Goal: Communication & Community: Answer question/provide support

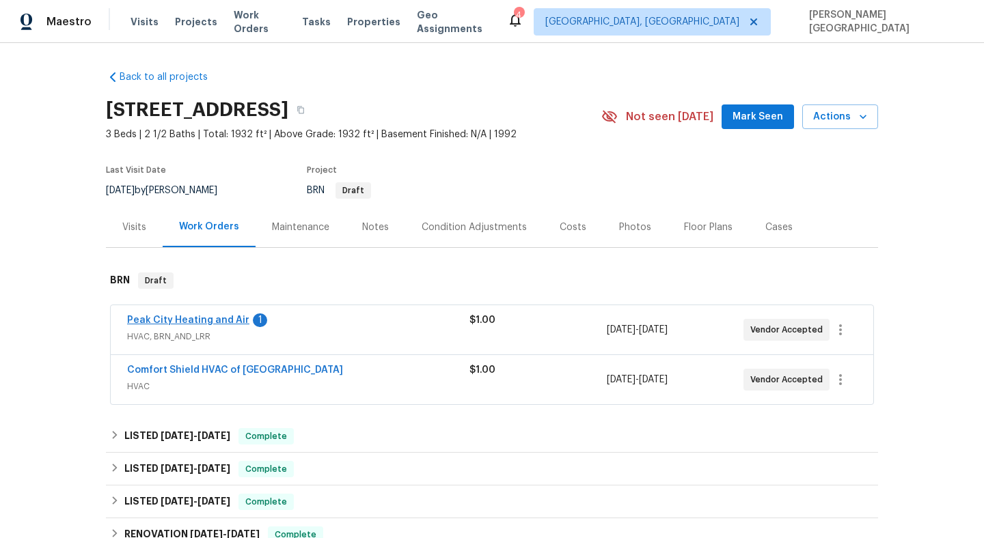
click at [163, 325] on span "Peak City Heating and Air" at bounding box center [188, 321] width 122 height 14
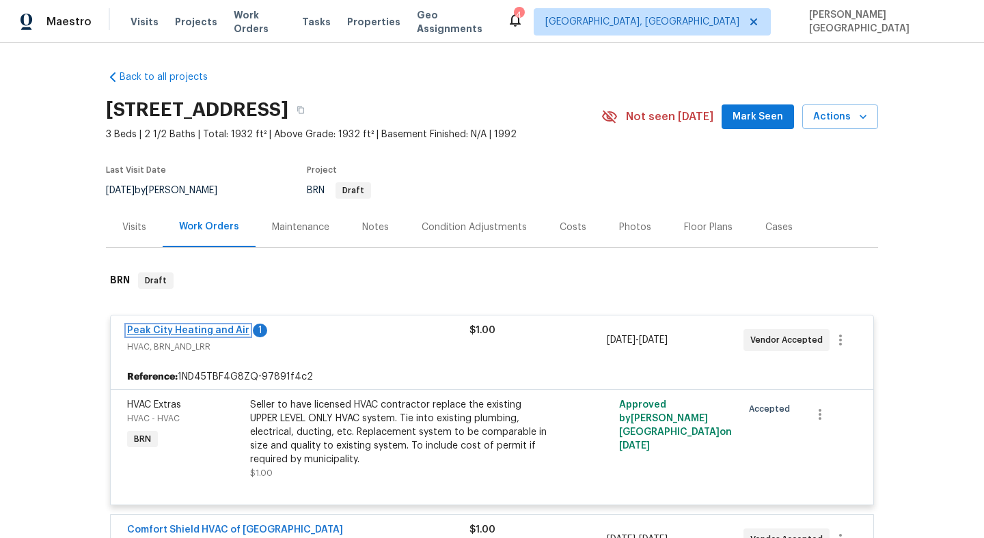
click at [174, 331] on link "Peak City Heating and Air" at bounding box center [188, 331] width 122 height 10
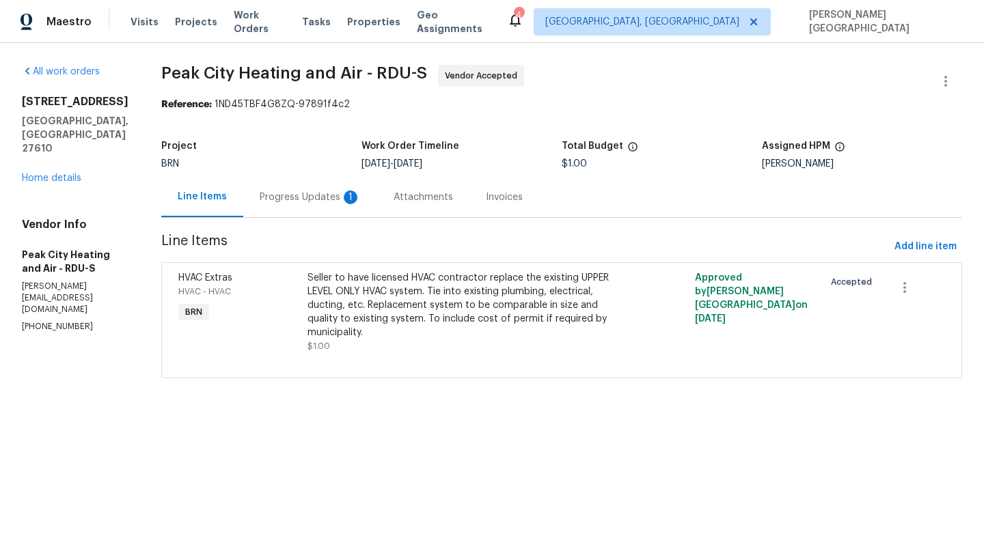
click at [294, 200] on div "Progress Updates 1" at bounding box center [310, 198] width 101 height 14
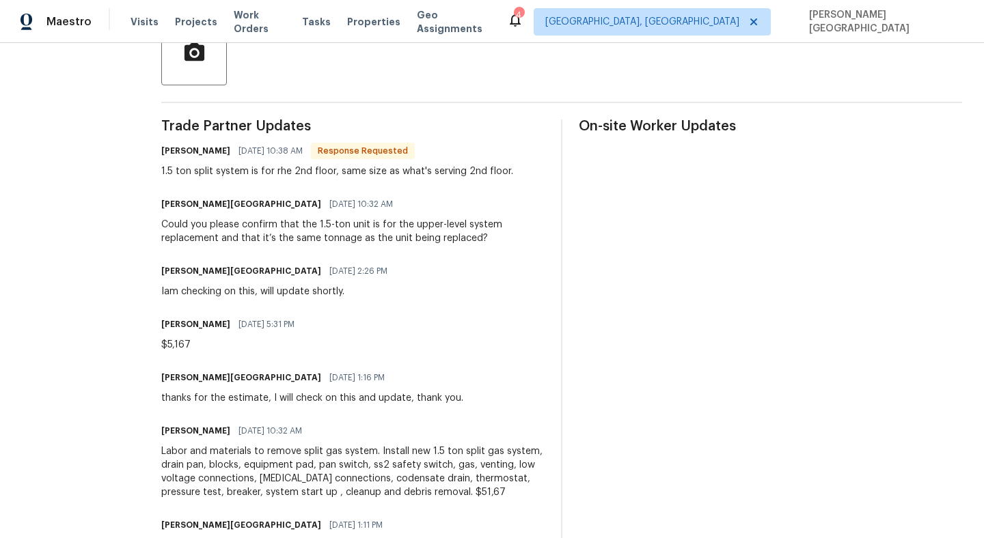
scroll to position [332, 0]
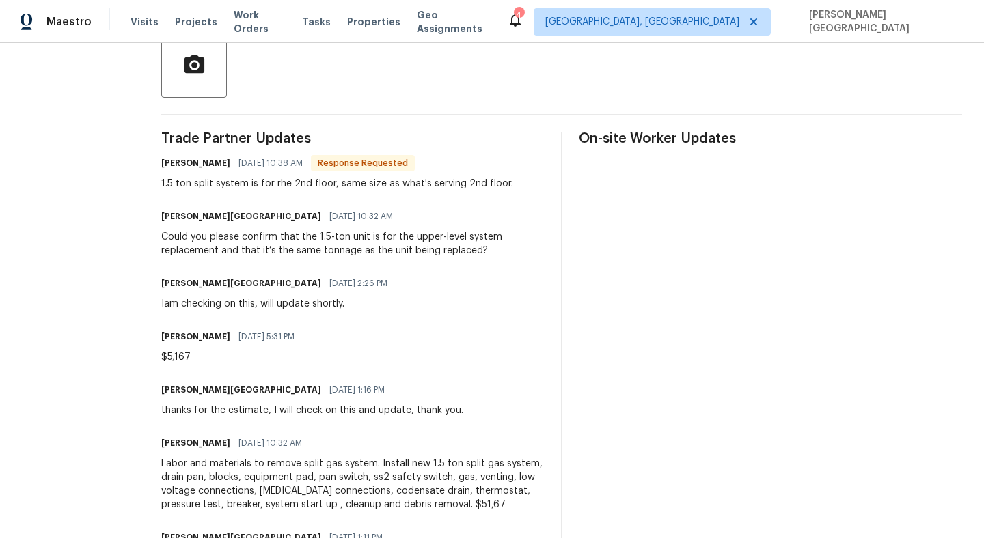
click at [273, 180] on div "1.5 ton split system is for rhe 2nd floor, same size as what's serving 2nd floo…" at bounding box center [337, 184] width 352 height 14
copy div "1.5 ton split system is for rhe 2nd floor, same size as what's serving 2nd floo…"
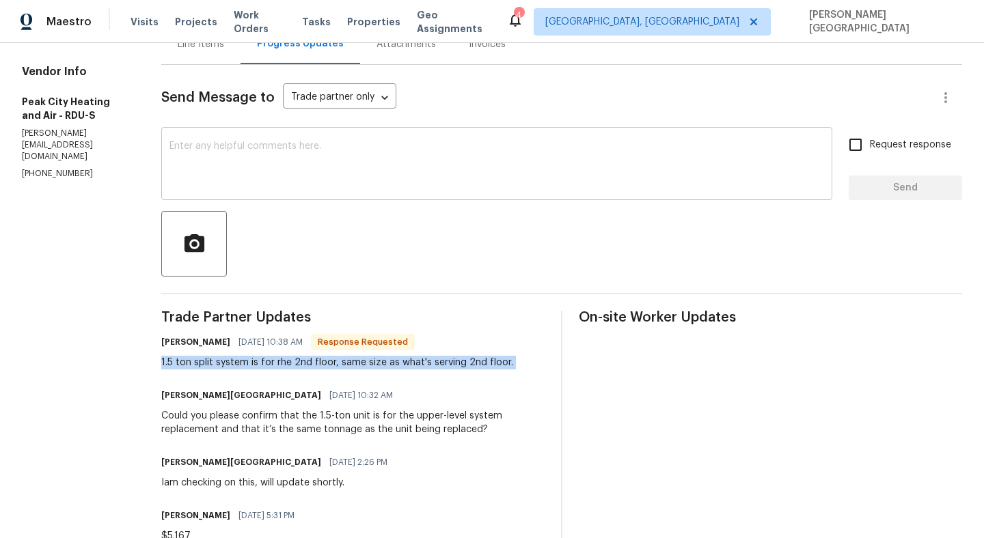
scroll to position [145, 0]
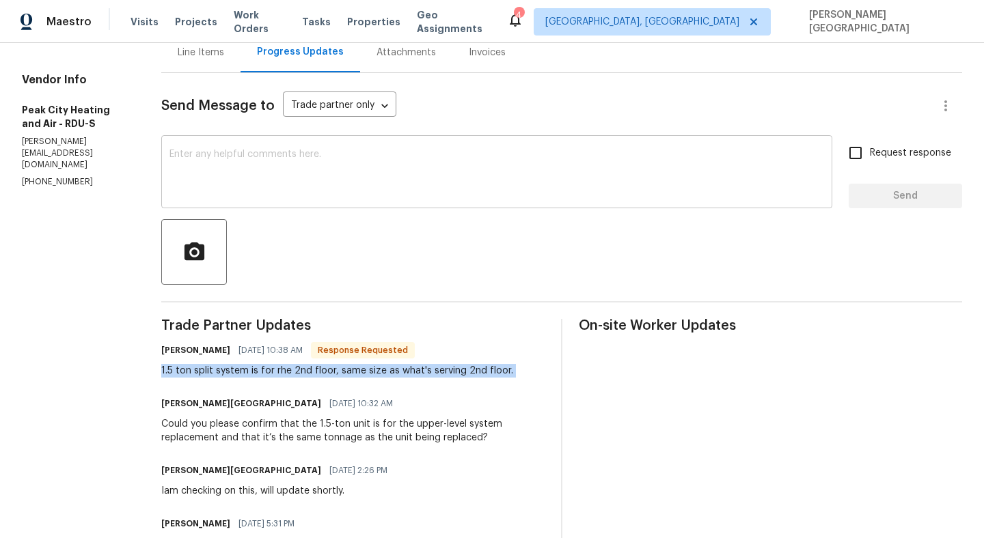
click at [223, 171] on textarea at bounding box center [496, 174] width 655 height 48
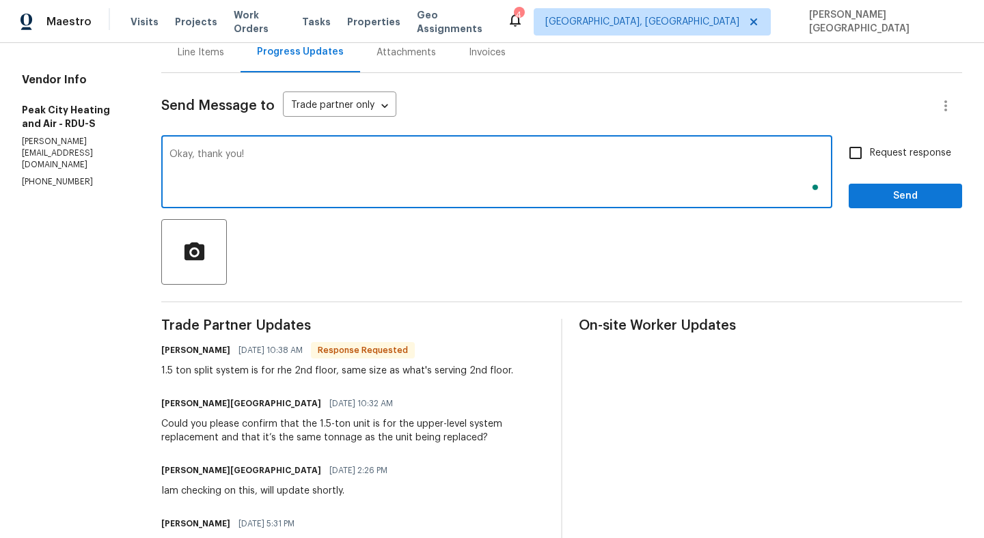
type textarea "Okay, thank you!"
click at [871, 159] on span "Request response" at bounding box center [910, 153] width 81 height 14
click at [870, 159] on input "Request response" at bounding box center [855, 153] width 29 height 29
checkbox input "true"
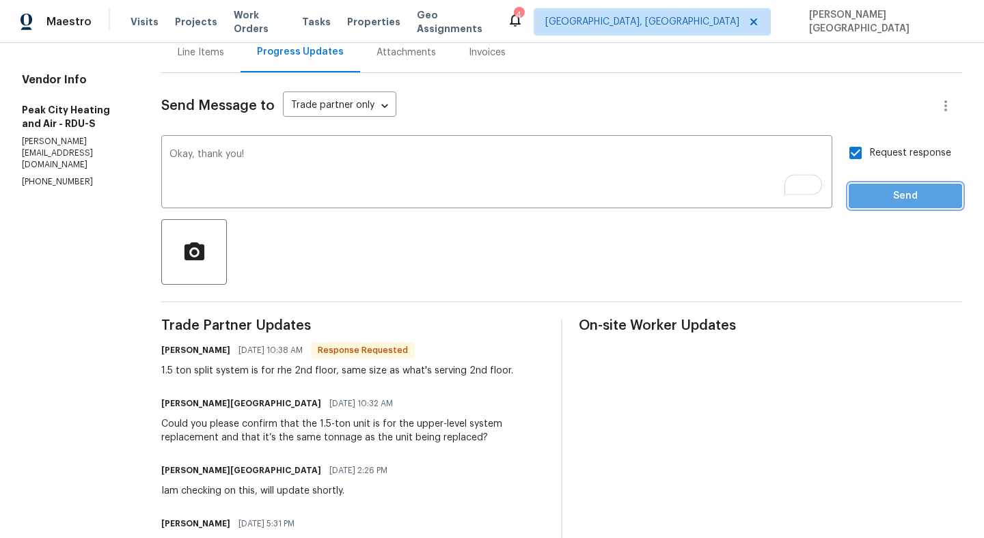
click at [876, 189] on span "Send" at bounding box center [906, 196] width 92 height 17
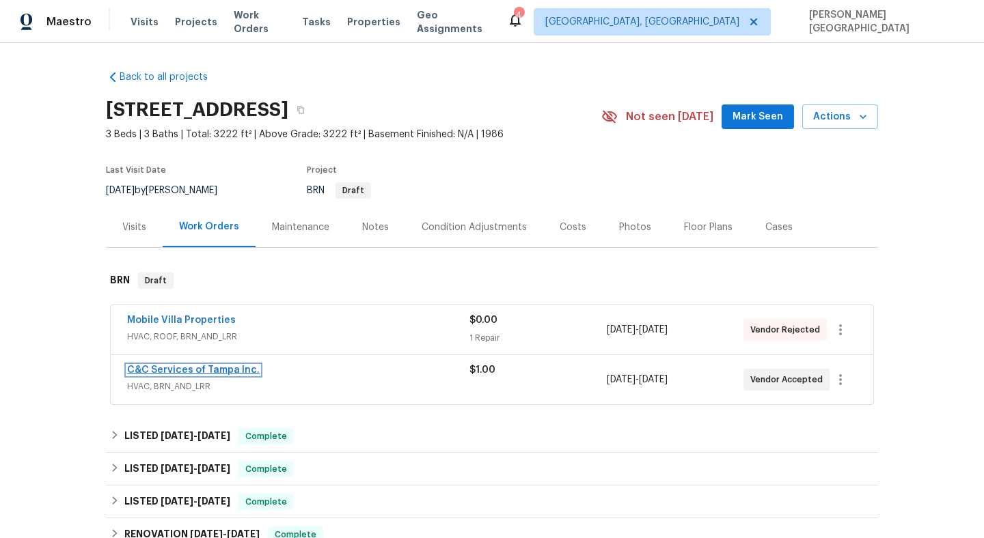
click at [213, 372] on link "C&C Services of Tampa Inc." at bounding box center [193, 371] width 133 height 10
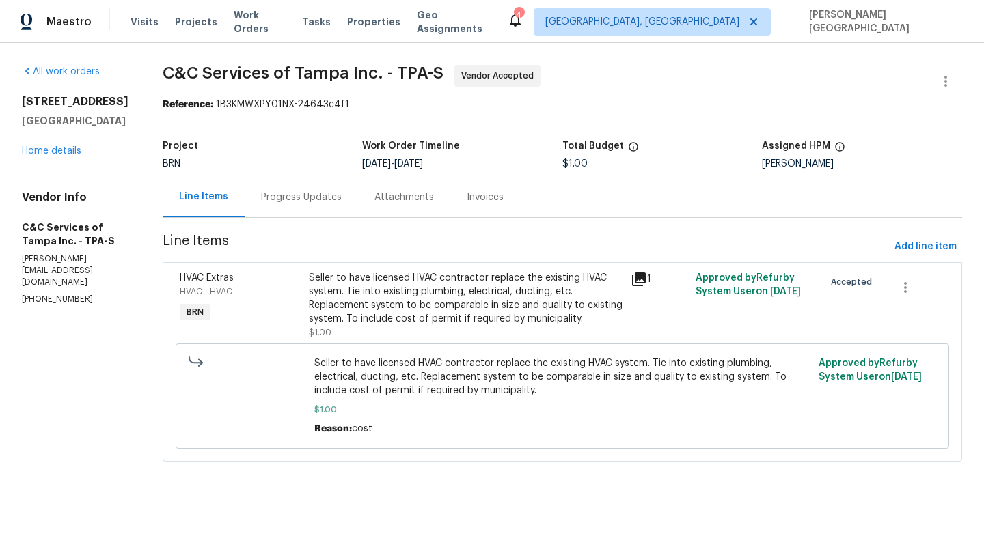
click at [342, 201] on div "Progress Updates" at bounding box center [301, 198] width 81 height 14
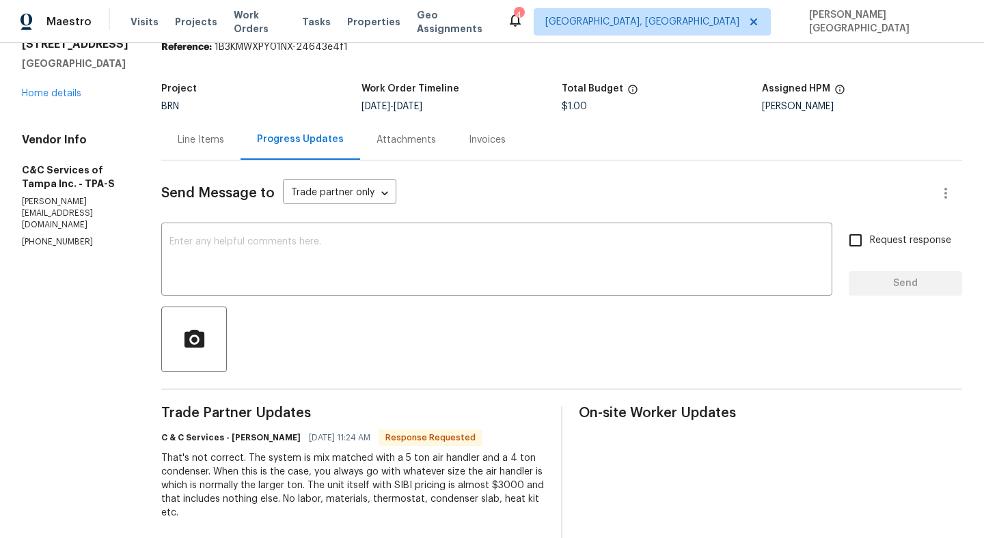
scroll to position [44, 0]
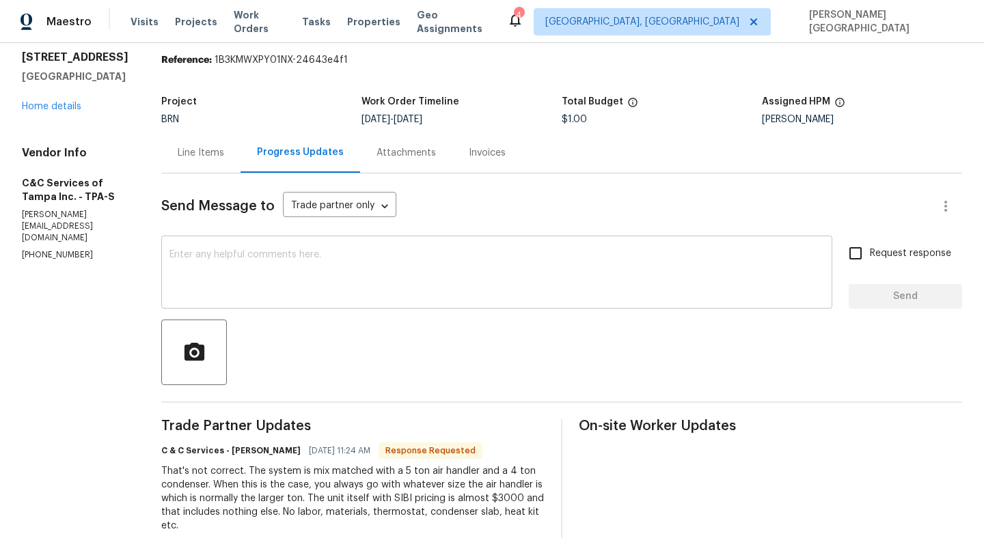
click at [263, 284] on textarea at bounding box center [496, 274] width 655 height 48
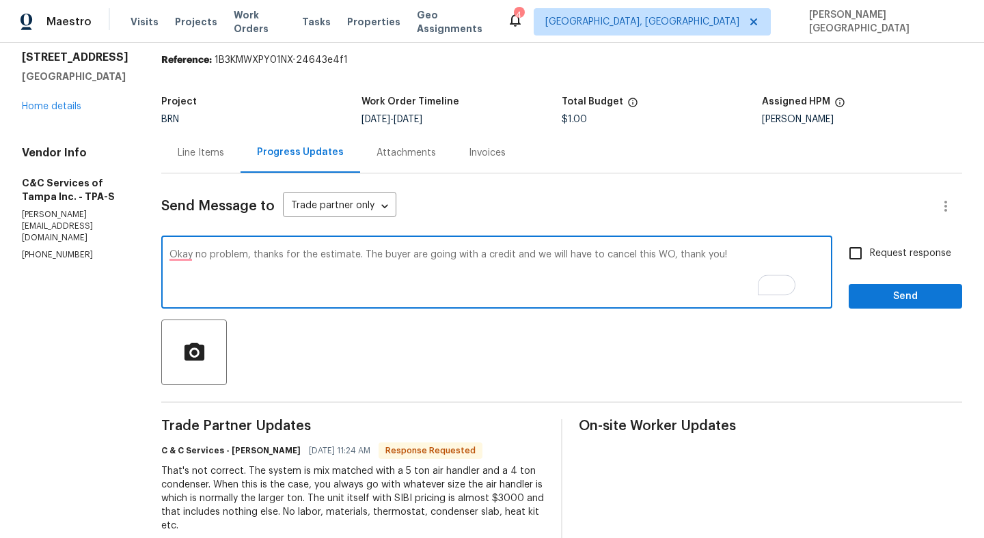
type textarea "Okay no problem, thanks for the estimate. The buyer are going with a credit and…"
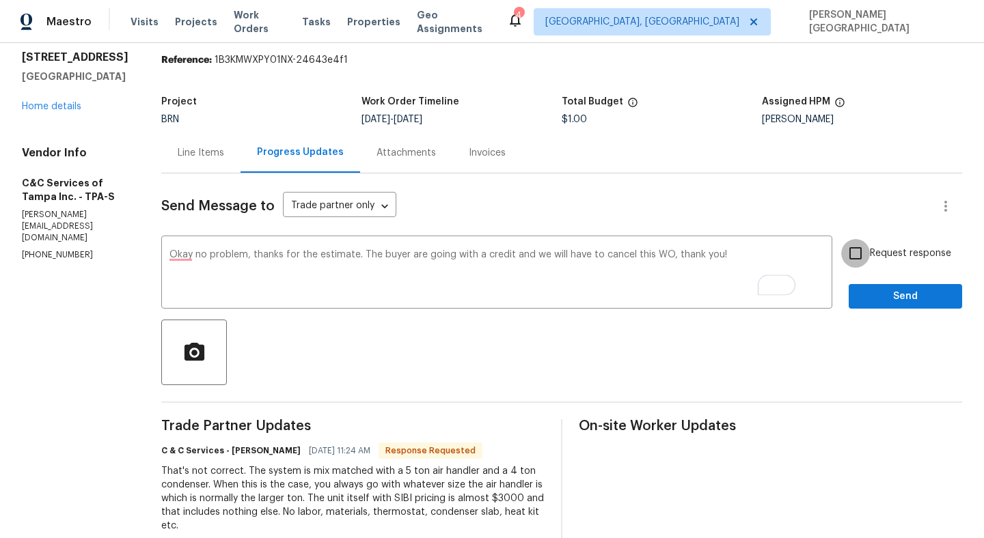
click at [869, 254] on input "Request response" at bounding box center [855, 253] width 29 height 29
checkbox input "true"
click at [875, 295] on span "Send" at bounding box center [906, 296] width 92 height 17
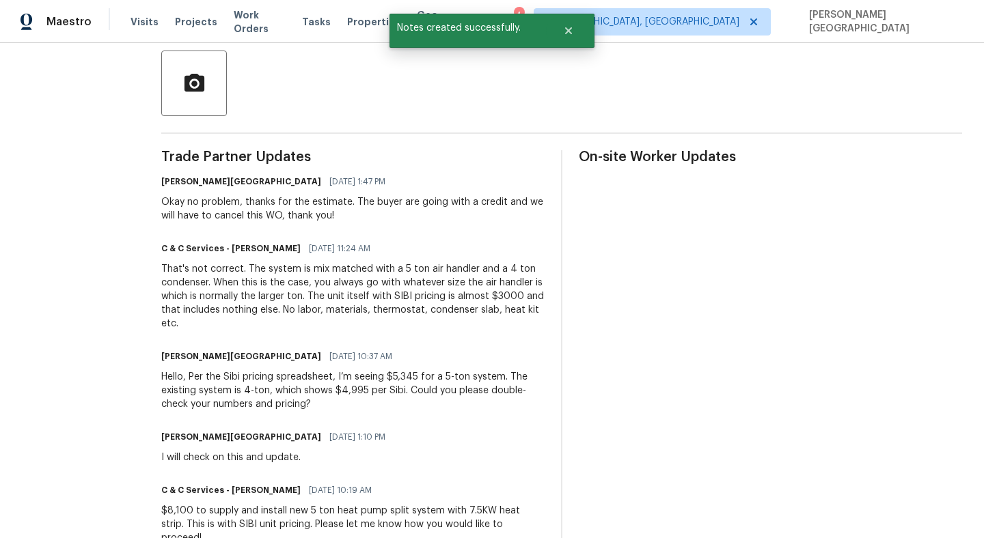
scroll to position [8, 0]
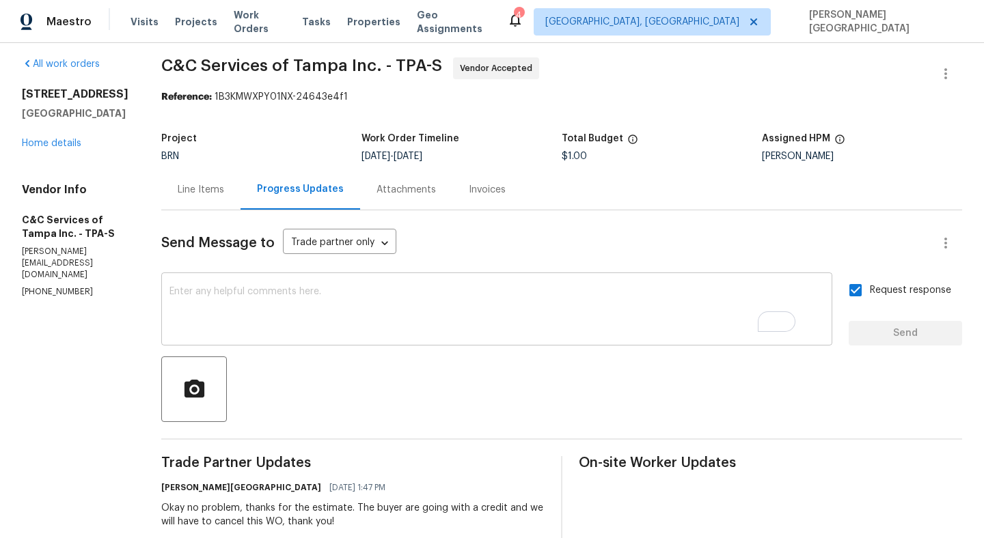
click at [264, 315] on textarea "To enrich screen reader interactions, please activate Accessibility in Grammarl…" at bounding box center [496, 311] width 655 height 48
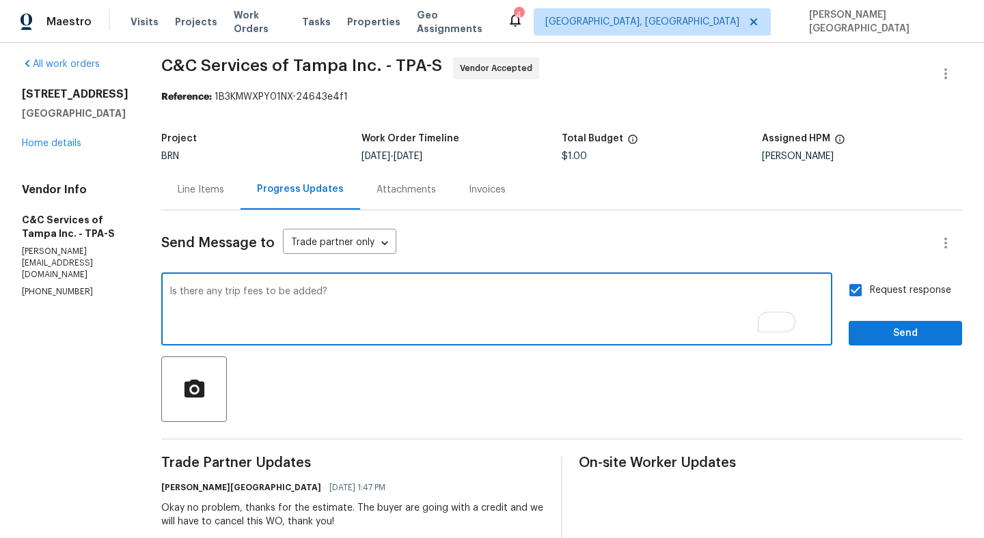
type textarea "Is there any trip fees to be added?"
click at [877, 339] on span "Send" at bounding box center [906, 333] width 92 height 17
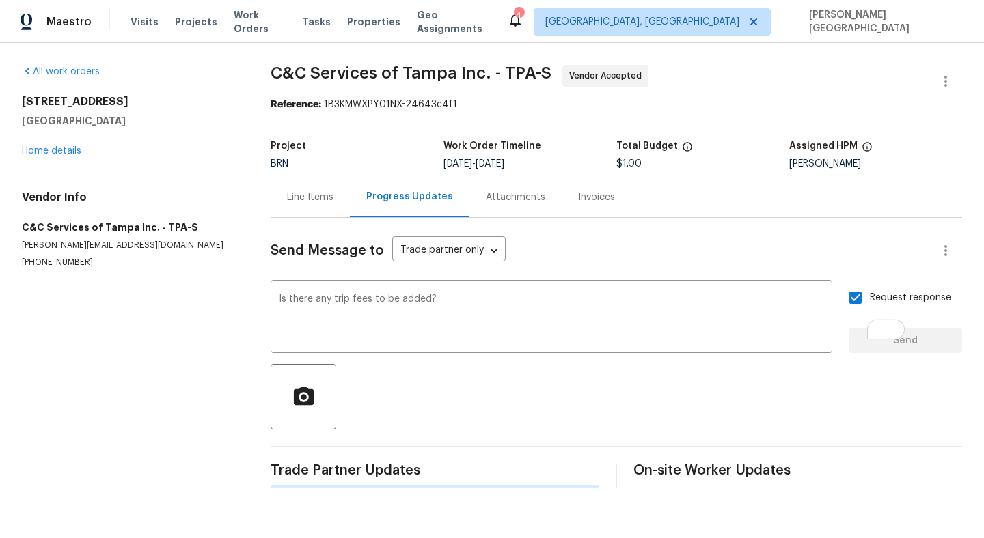
scroll to position [0, 0]
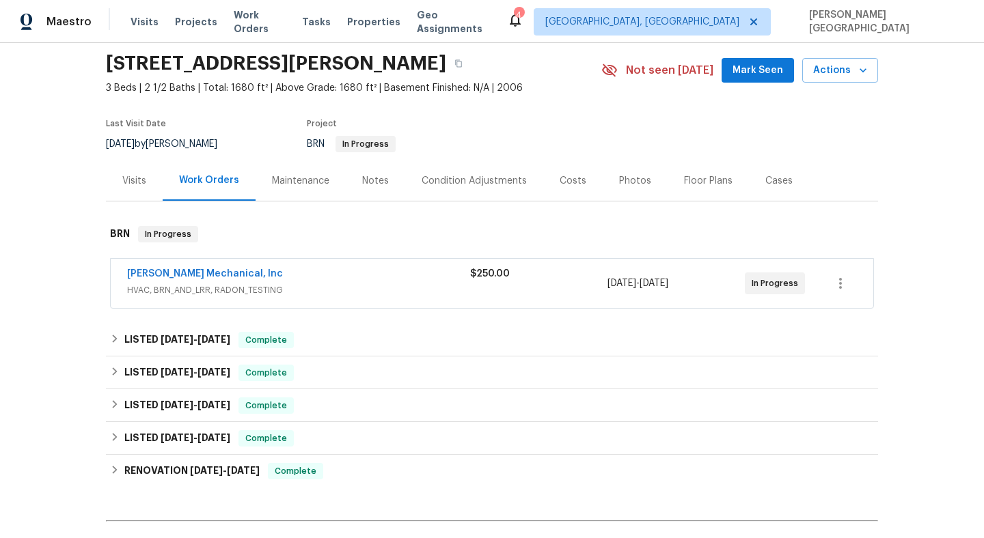
scroll to position [17, 0]
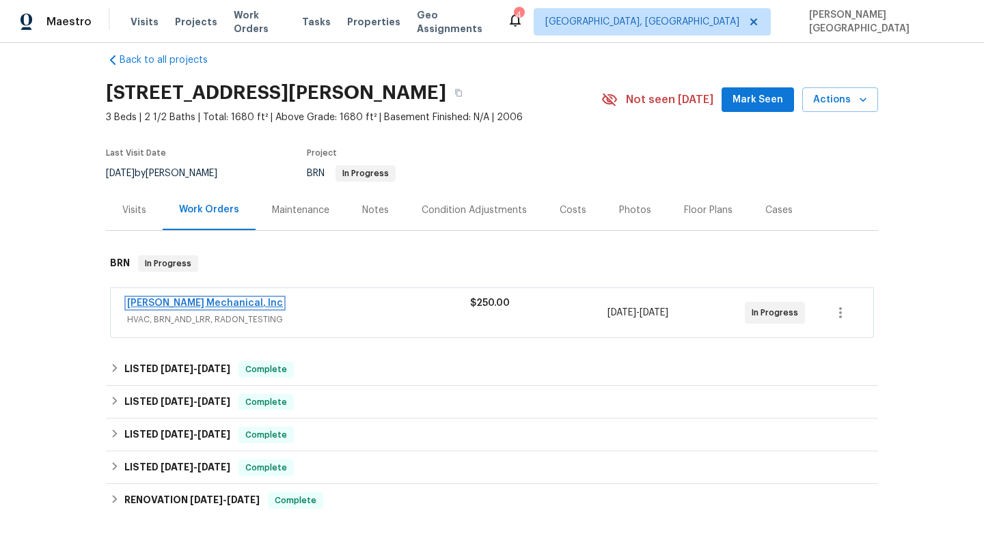
click at [209, 305] on link "[PERSON_NAME] Mechanical, Inc" at bounding box center [205, 304] width 156 height 10
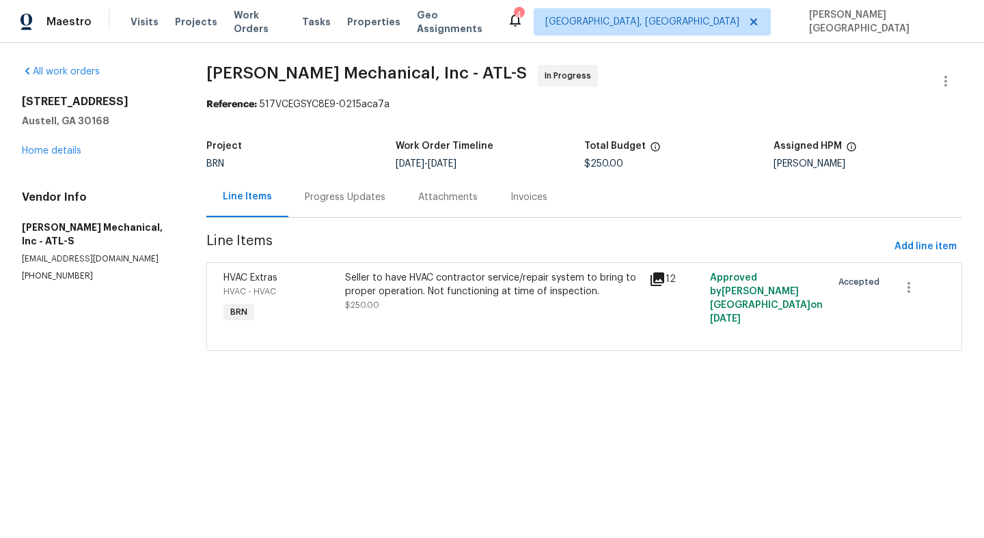
click at [344, 204] on div "Progress Updates" at bounding box center [345, 198] width 81 height 14
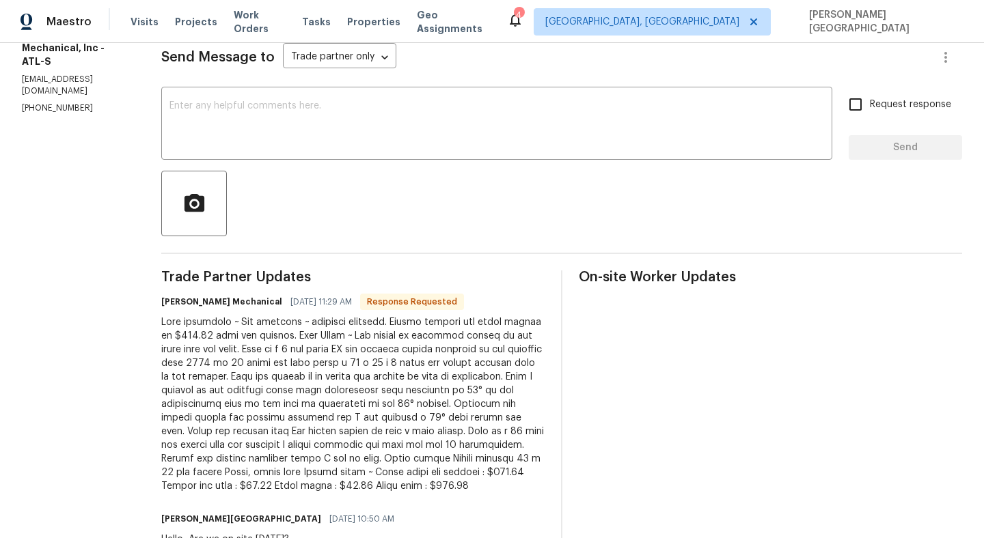
scroll to position [208, 0]
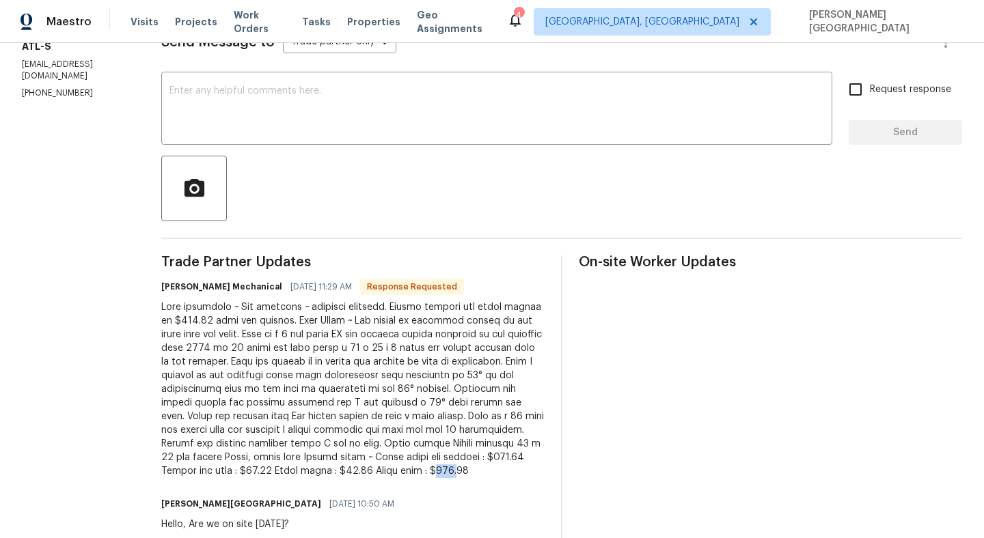
drag, startPoint x: 481, startPoint y: 471, endPoint x: 501, endPoint y: 471, distance: 19.8
click at [501, 471] on div at bounding box center [352, 390] width 383 height 178
copy div "345."
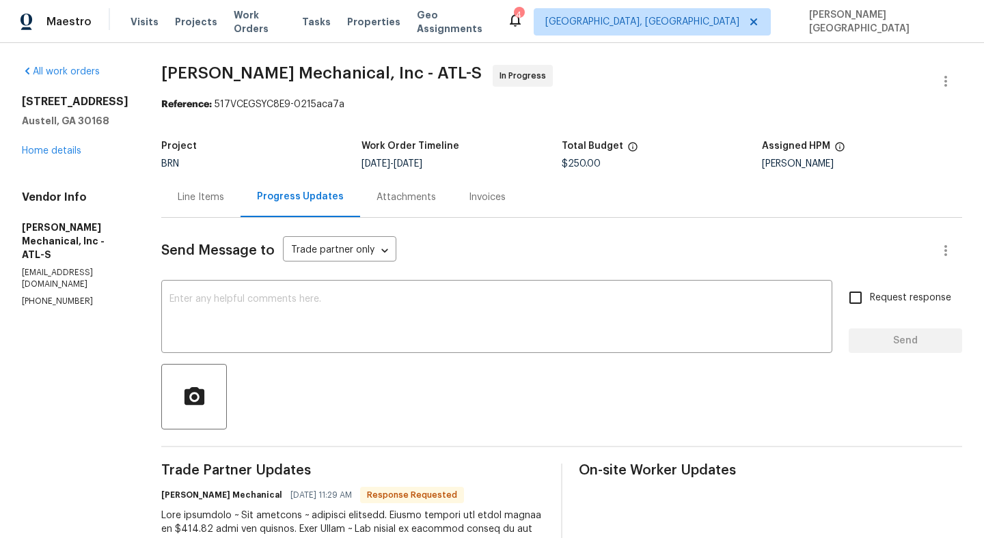
click at [221, 196] on div "Line Items" at bounding box center [201, 198] width 46 height 14
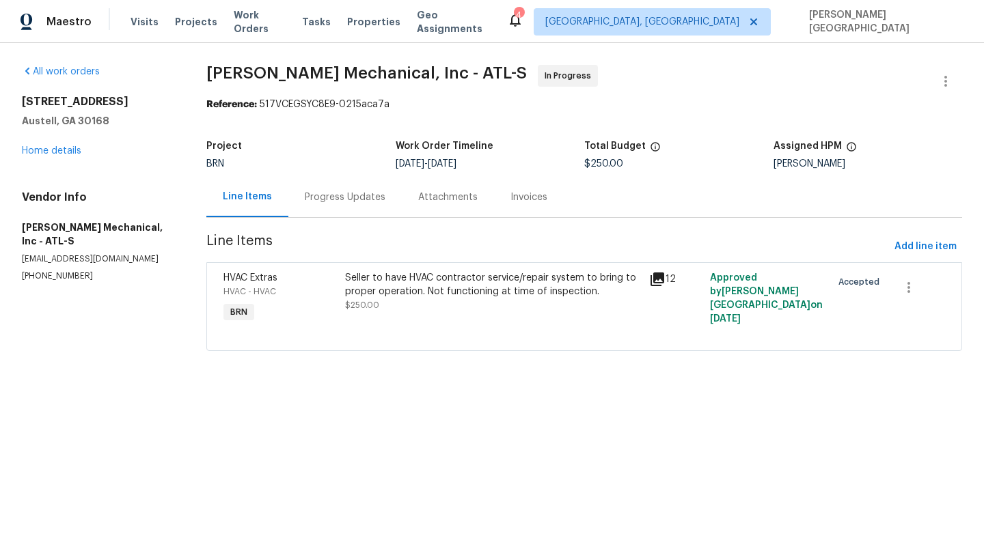
click at [387, 301] on div "Seller to have HVAC contractor service/repair system to bring to proper operati…" at bounding box center [493, 291] width 296 height 41
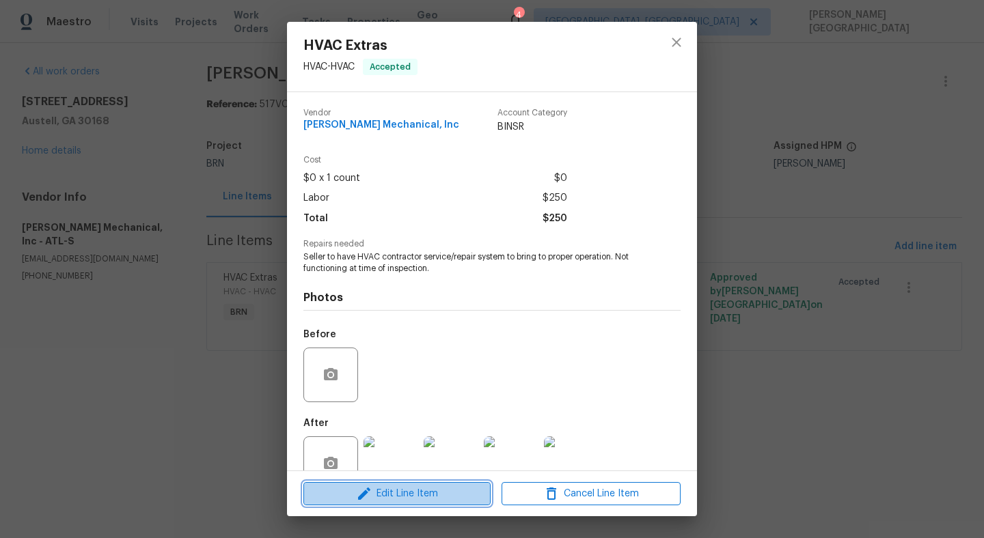
click at [393, 499] on span "Edit Line Item" at bounding box center [396, 494] width 179 height 17
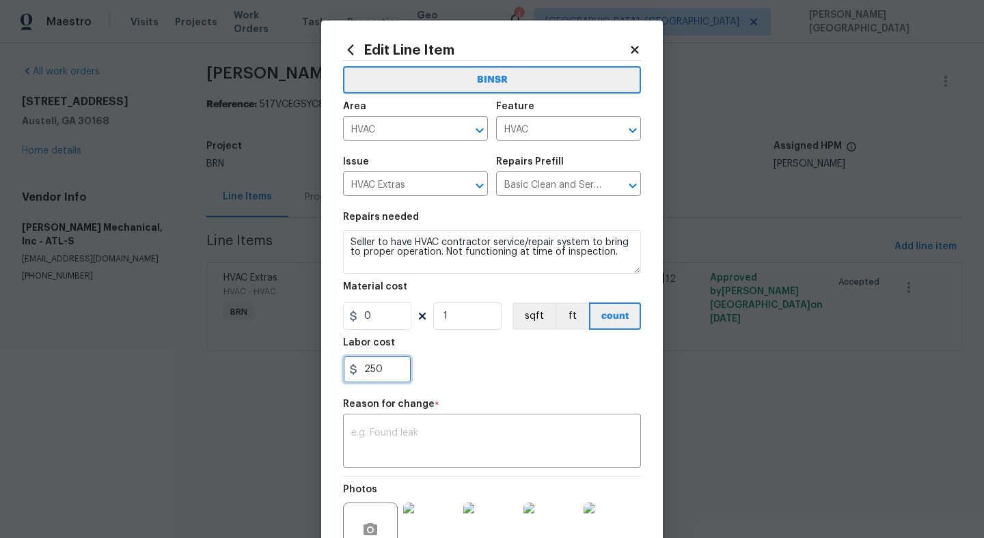
click at [366, 368] on input "250" at bounding box center [377, 369] width 68 height 27
paste input "345."
type input "345"
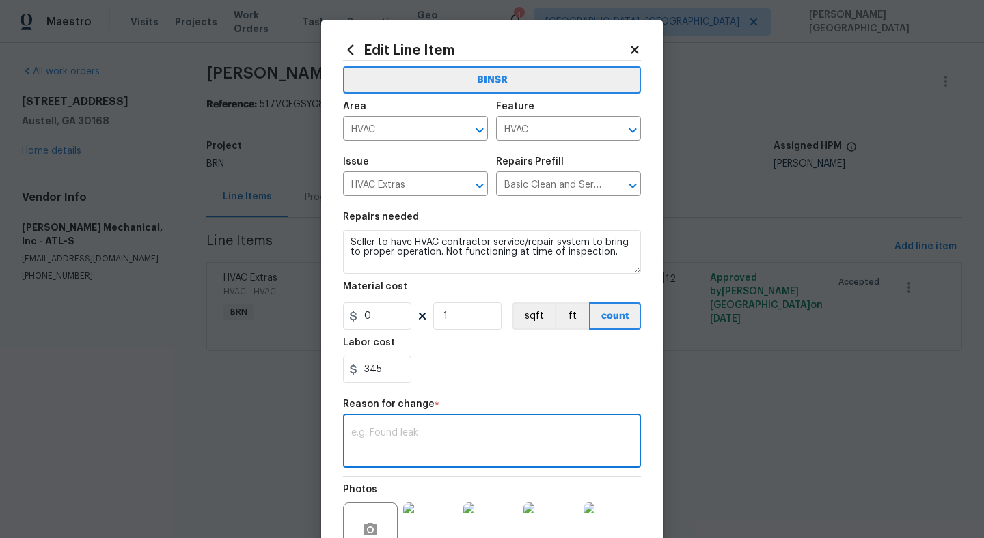
click at [387, 451] on textarea at bounding box center [492, 442] width 282 height 29
type textarea "COst updatta"
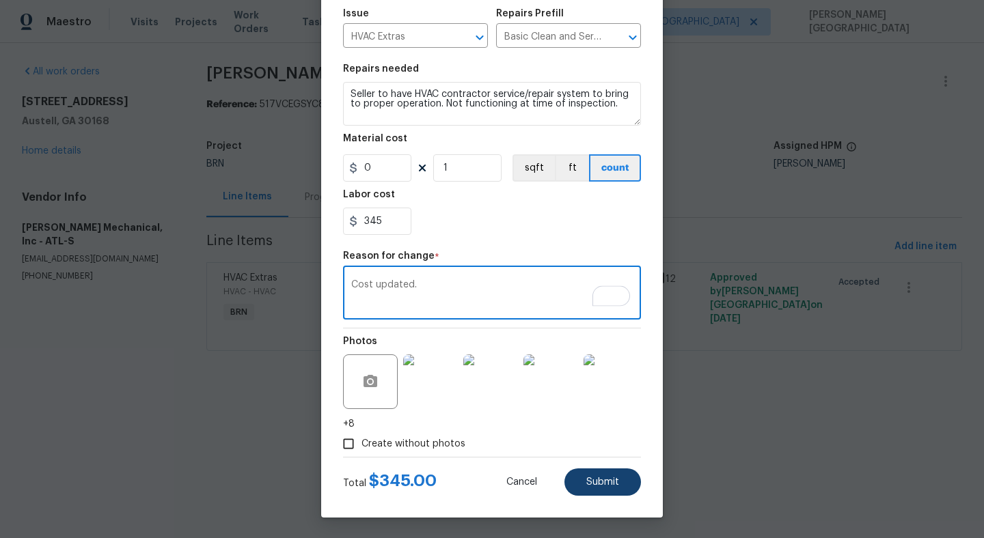
type textarea "Cost updated."
click at [621, 474] on button "Submit" at bounding box center [602, 482] width 77 height 27
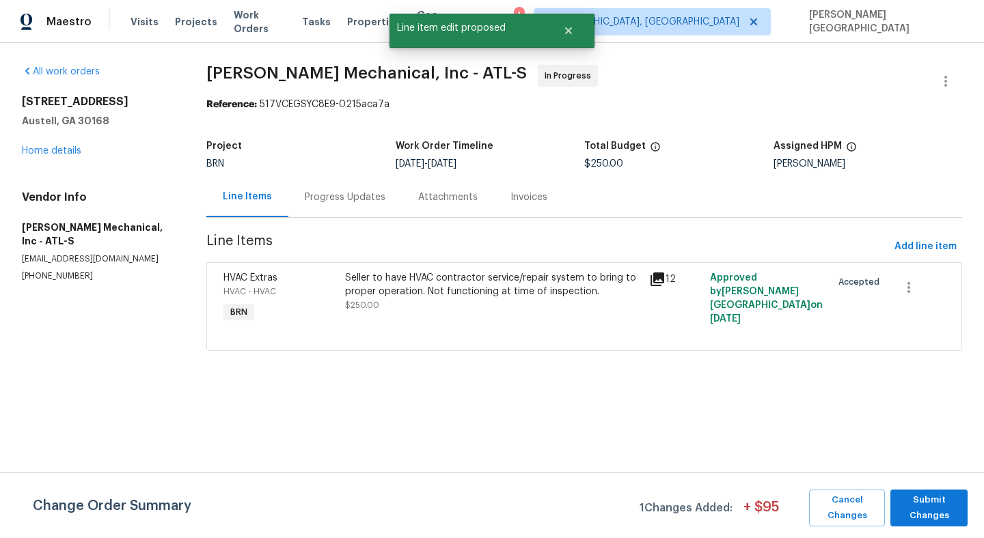
scroll to position [0, 0]
click at [928, 519] on span "Submit Changes" at bounding box center [929, 508] width 64 height 31
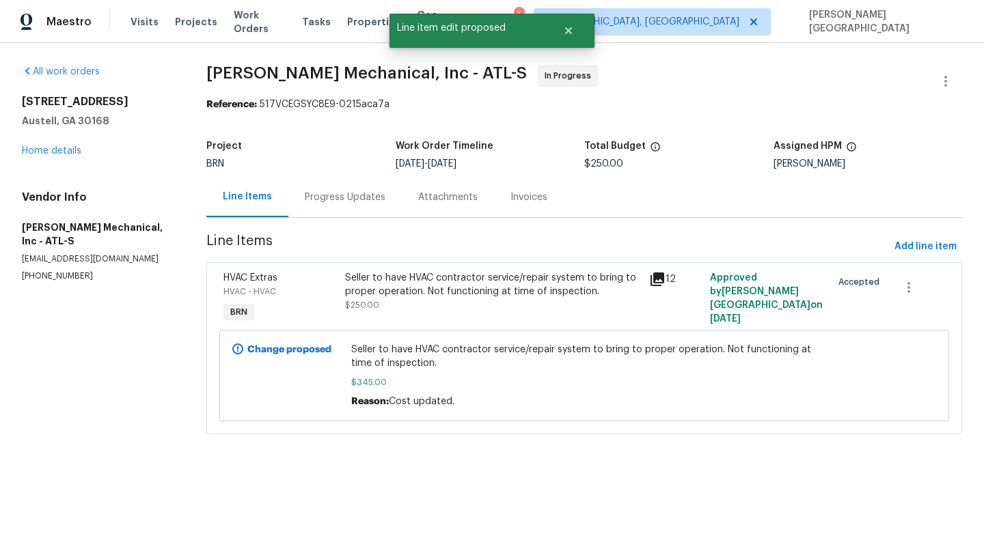
click at [361, 205] on div "Progress Updates" at bounding box center [344, 197] width 113 height 40
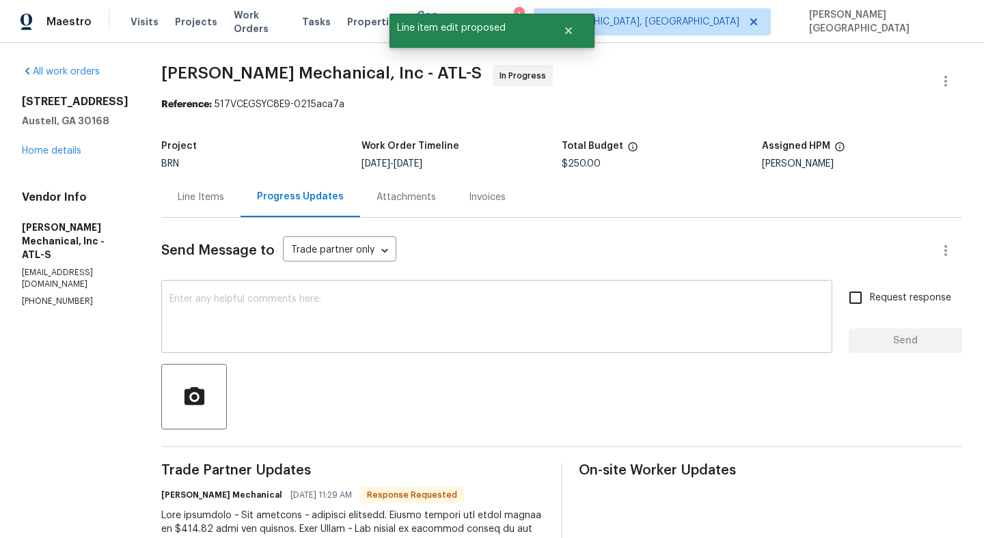
click at [313, 314] on textarea at bounding box center [496, 318] width 655 height 48
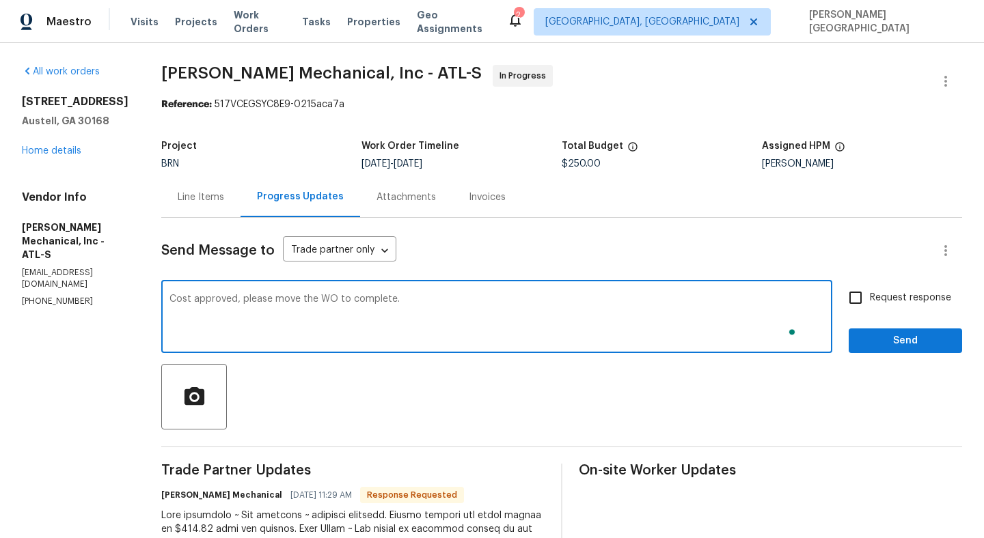
type textarea "Cost approved, please move the WO to complete."
click at [883, 293] on span "Request response" at bounding box center [910, 298] width 81 height 14
click at [870, 293] on input "Request response" at bounding box center [855, 298] width 29 height 29
checkbox input "true"
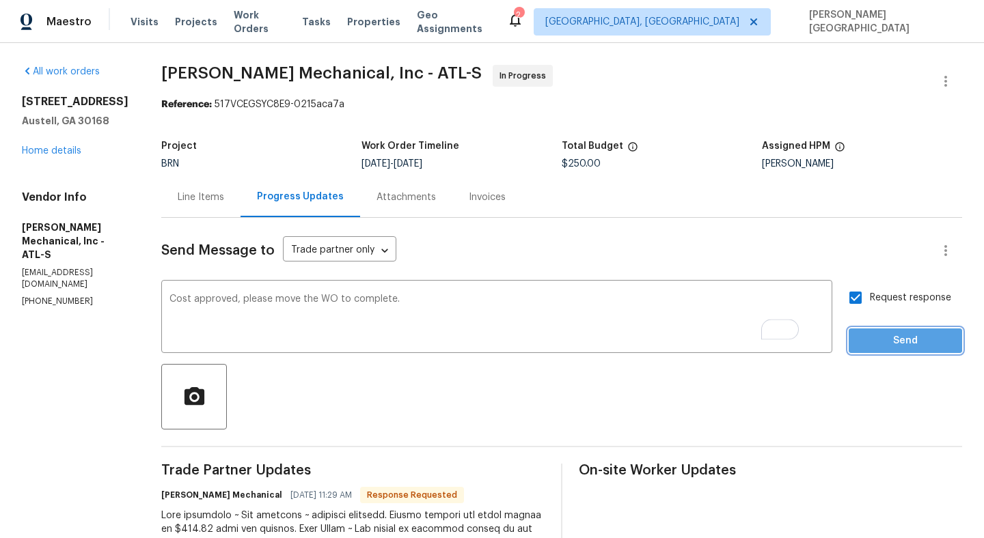
click at [883, 340] on span "Send" at bounding box center [906, 341] width 92 height 17
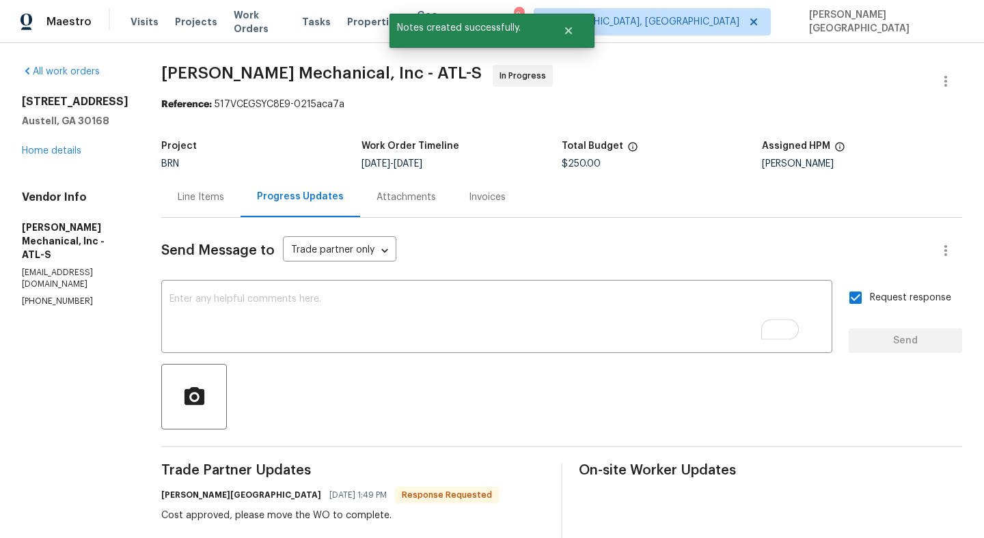
click at [197, 71] on span "JH Martin Mechanical, Inc - ATL-S" at bounding box center [321, 73] width 320 height 16
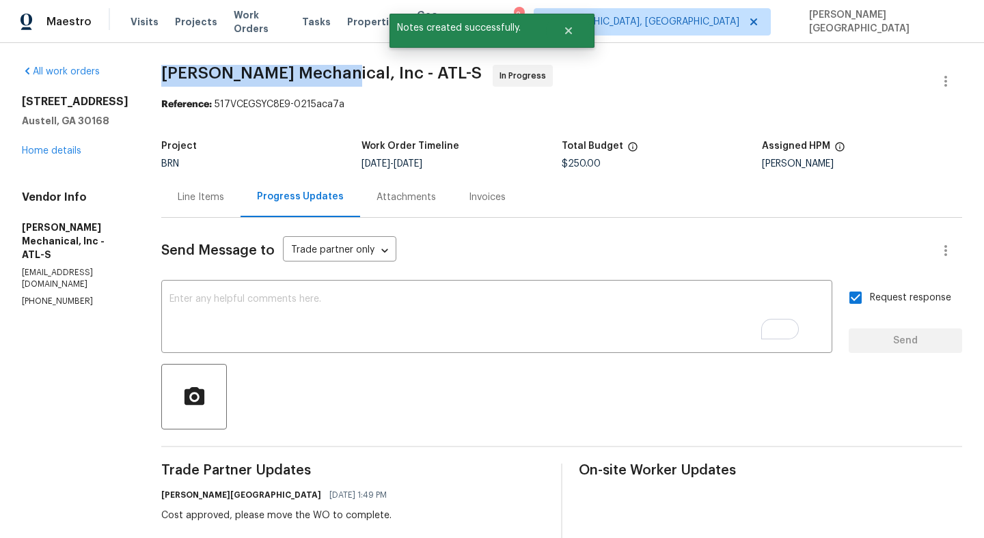
click at [276, 71] on span "JH Martin Mechanical, Inc - ATL-S" at bounding box center [321, 73] width 320 height 16
copy span "JH Martin Mechanical"
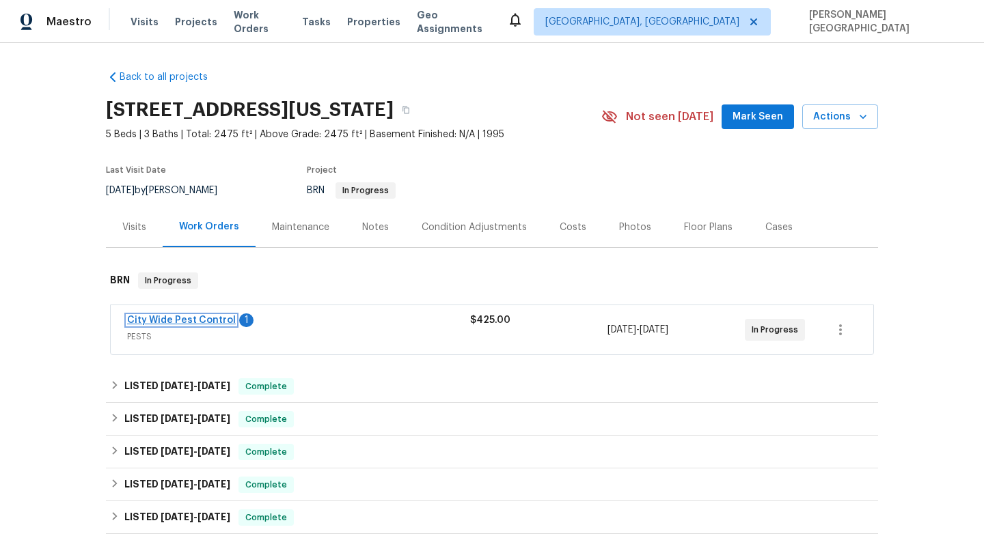
click at [192, 320] on link "City Wide Pest Control" at bounding box center [181, 321] width 109 height 10
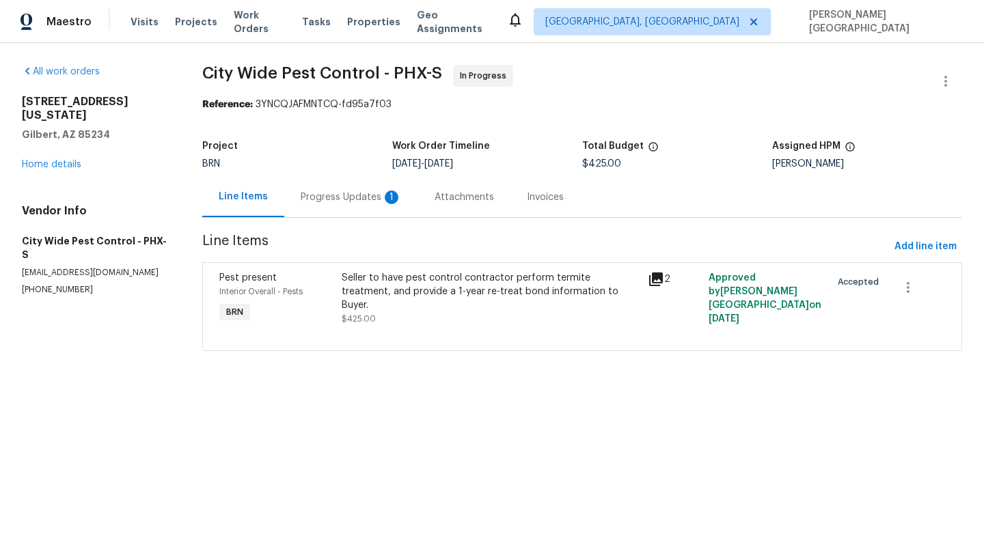
click at [383, 203] on div "Progress Updates 1" at bounding box center [351, 198] width 101 height 14
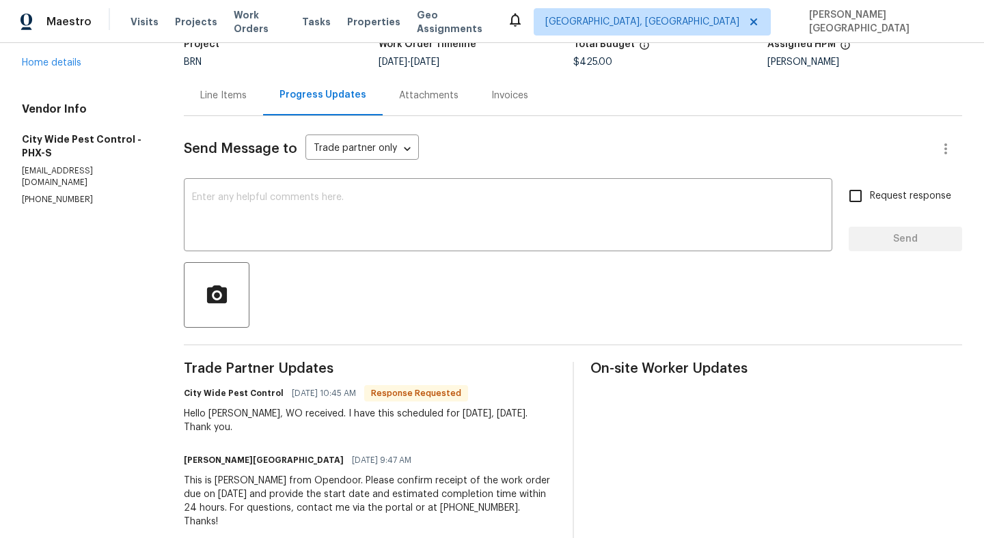
scroll to position [103, 0]
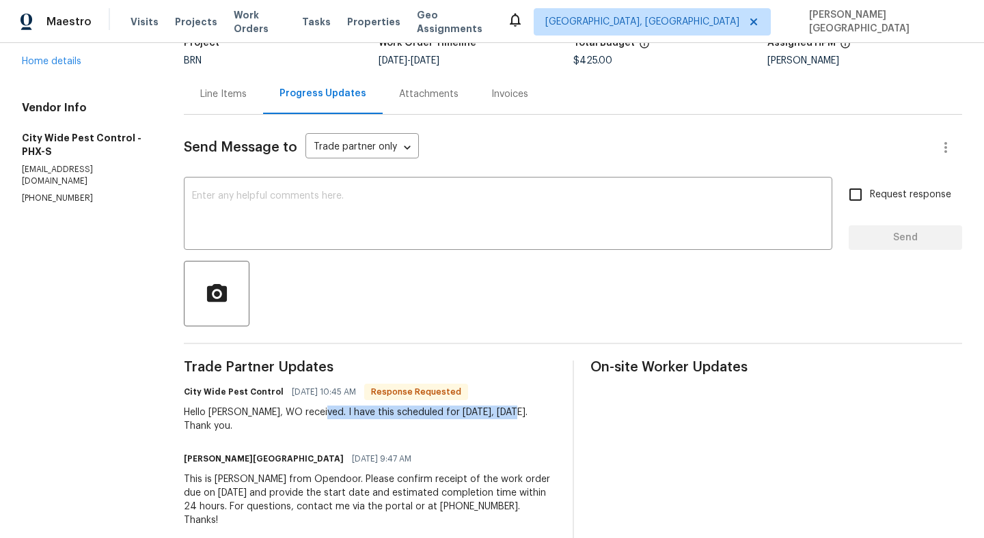
drag, startPoint x: 314, startPoint y: 413, endPoint x: 506, endPoint y: 414, distance: 192.0
click at [506, 414] on div "Hello Isabel, WO received. I have this scheduled for tomorrow, 9/17/25. Thank y…" at bounding box center [370, 419] width 372 height 27
copy div "have this scheduled for tomorrow, 9/17/25."
click at [299, 208] on textarea at bounding box center [508, 215] width 632 height 48
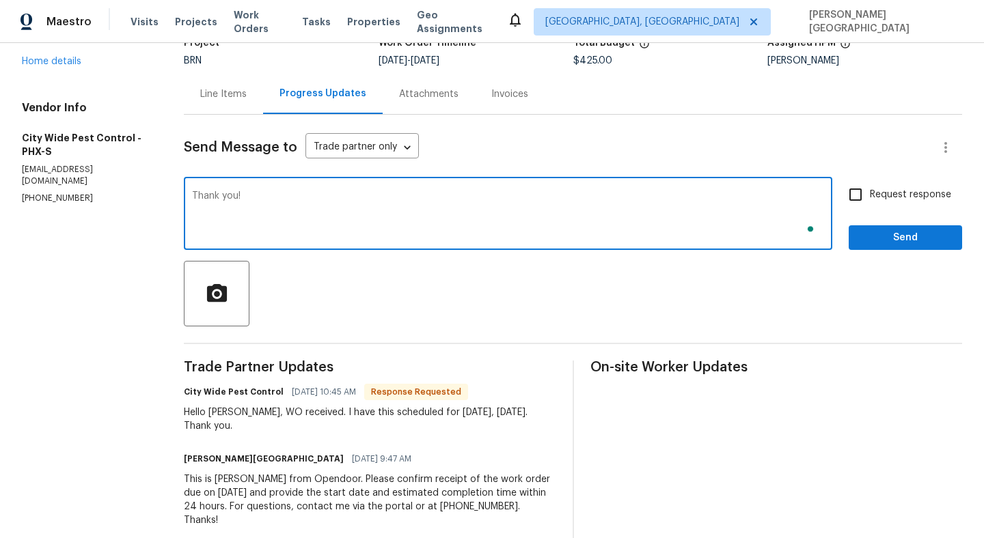
type textarea "Thank you!"
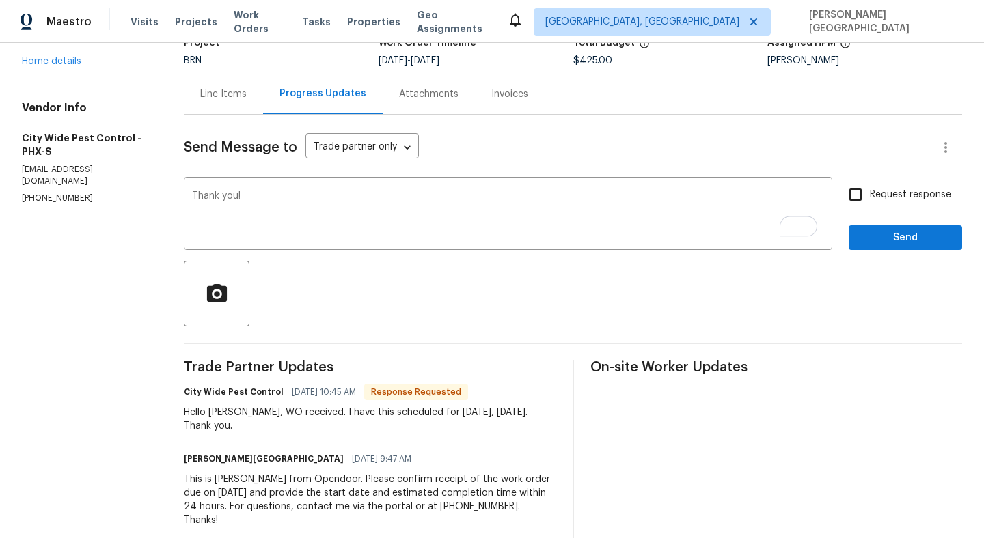
click at [879, 204] on label "Request response" at bounding box center [896, 194] width 110 height 29
click at [870, 204] on input "Request response" at bounding box center [855, 194] width 29 height 29
checkbox input "true"
click at [888, 245] on span "Send" at bounding box center [906, 238] width 92 height 17
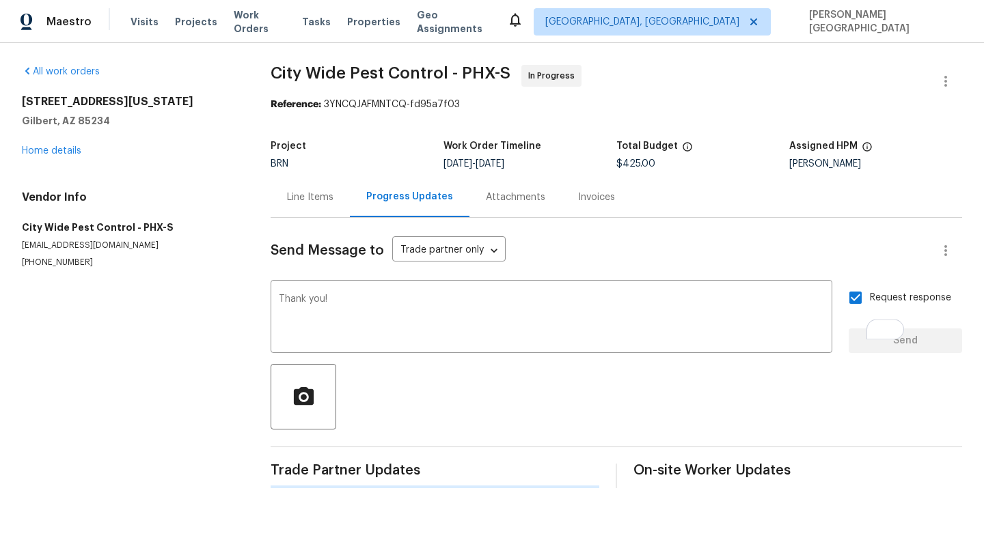
scroll to position [0, 0]
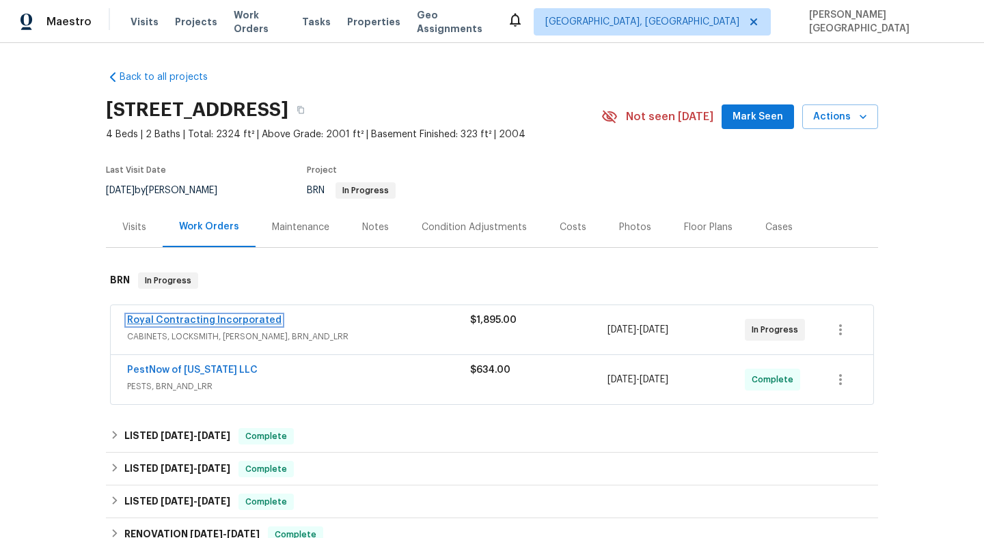
click at [184, 322] on link "Royal Contracting Incorporated" at bounding box center [204, 321] width 154 height 10
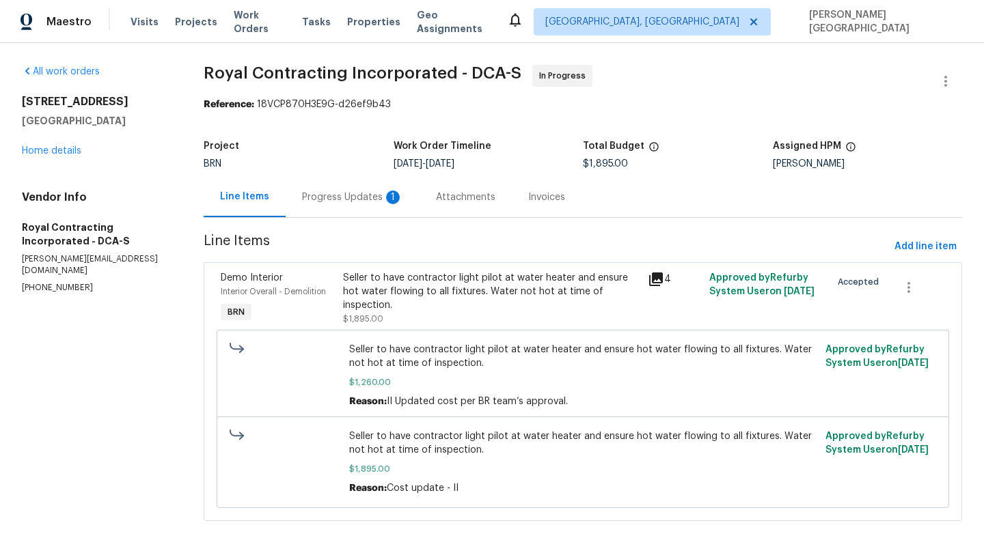
click at [381, 197] on div "Progress Updates 1" at bounding box center [352, 198] width 101 height 14
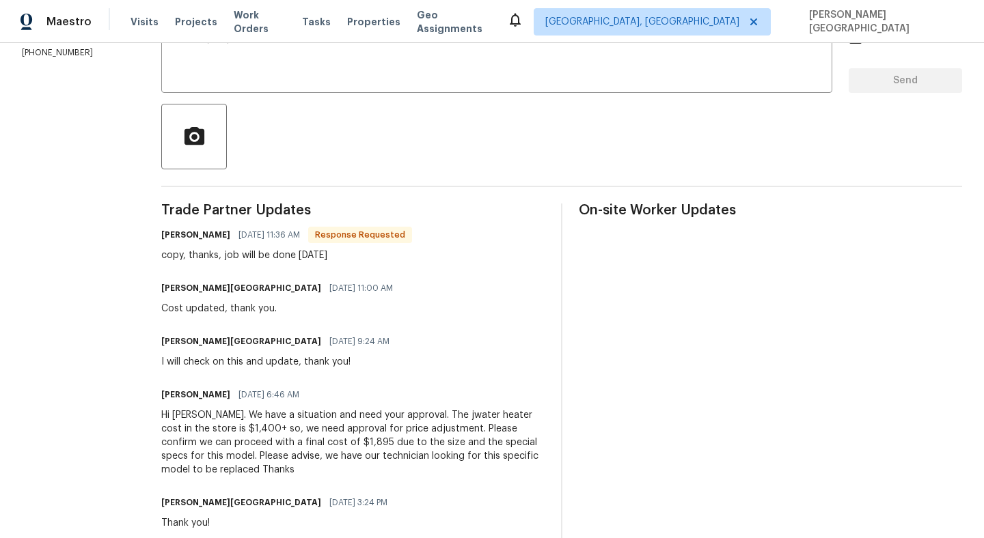
scroll to position [128, 0]
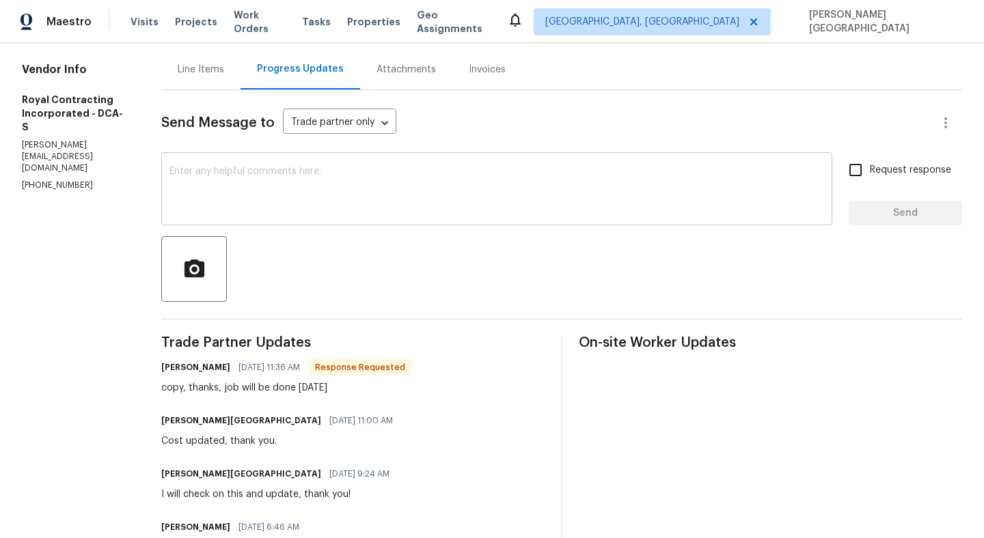
click at [249, 163] on div "x ​" at bounding box center [496, 191] width 671 height 70
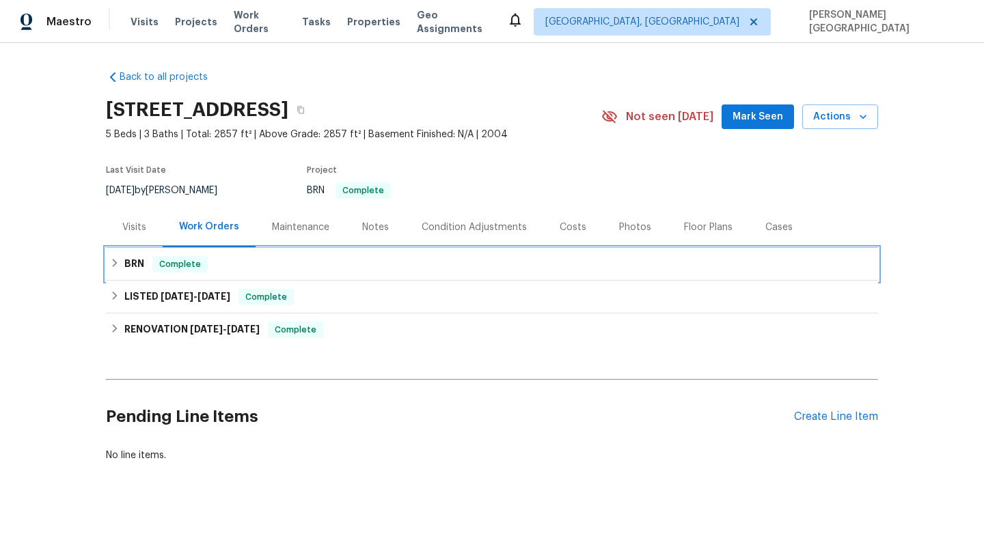
click at [146, 268] on div "BRN Complete" at bounding box center [492, 264] width 764 height 16
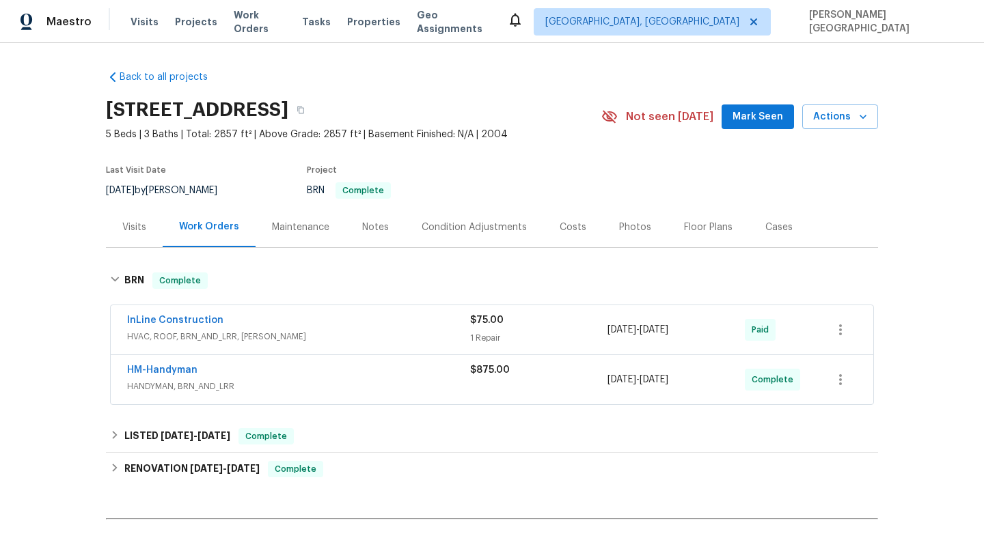
click at [169, 315] on span "InLine Construction" at bounding box center [175, 321] width 96 height 14
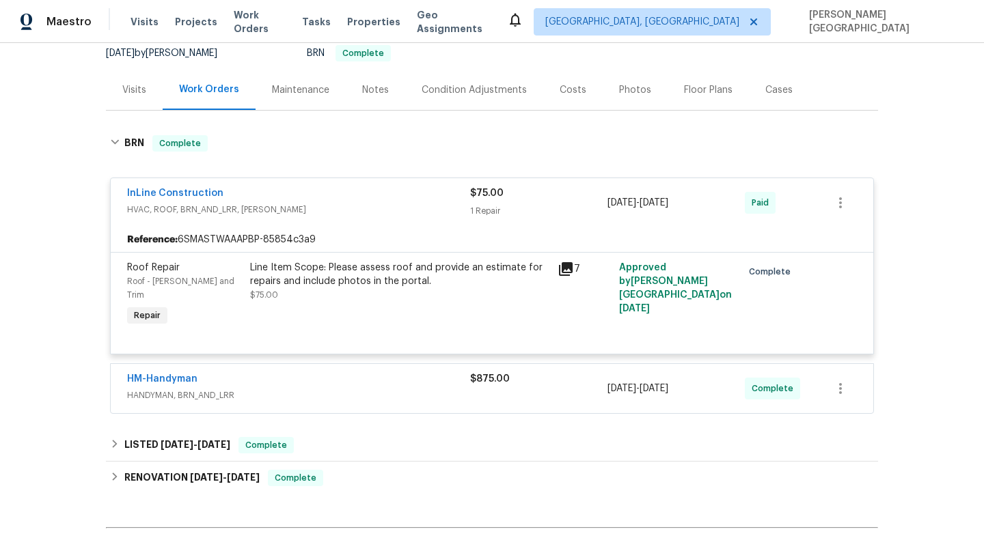
scroll to position [162, 0]
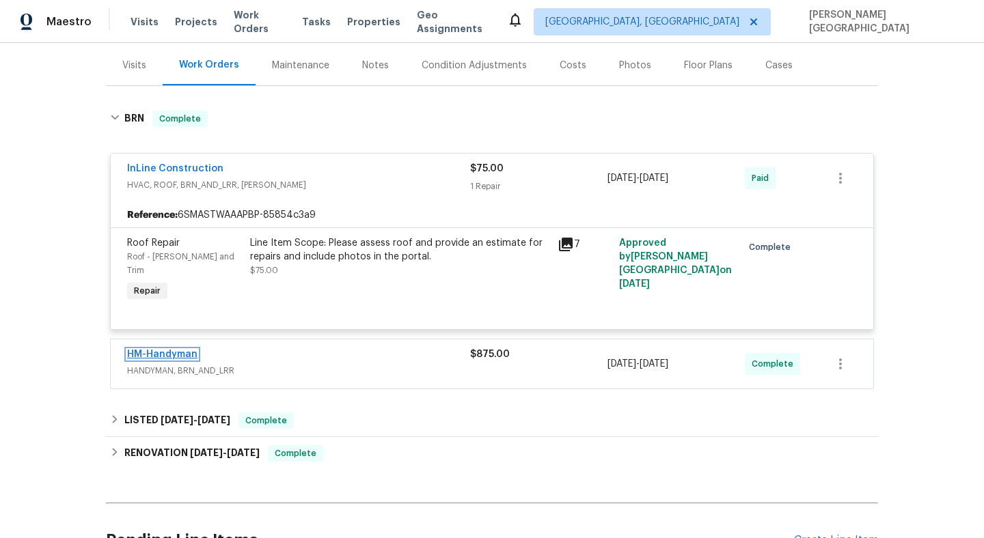
click at [169, 350] on link "HM-Handyman" at bounding box center [162, 355] width 70 height 10
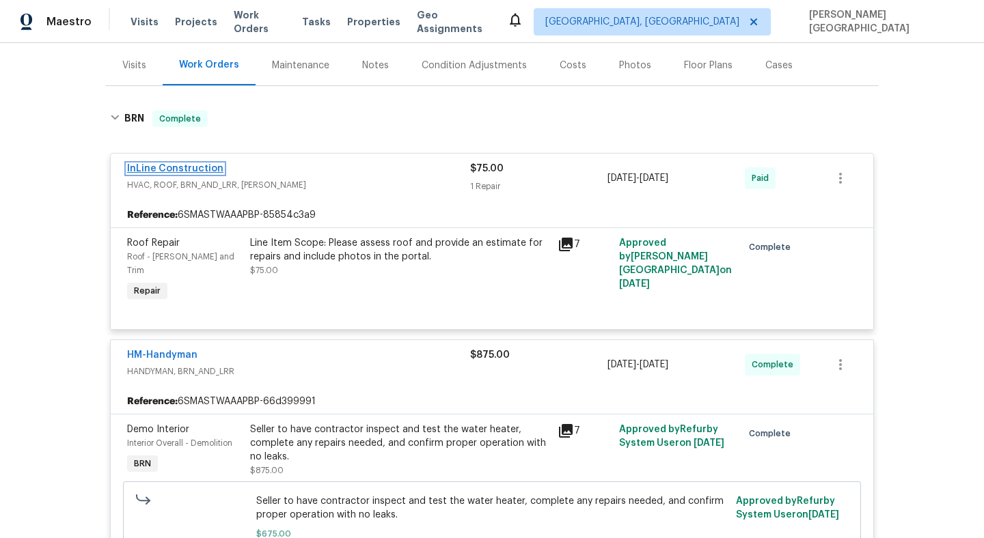
click at [198, 166] on link "InLine Construction" at bounding box center [175, 169] width 96 height 10
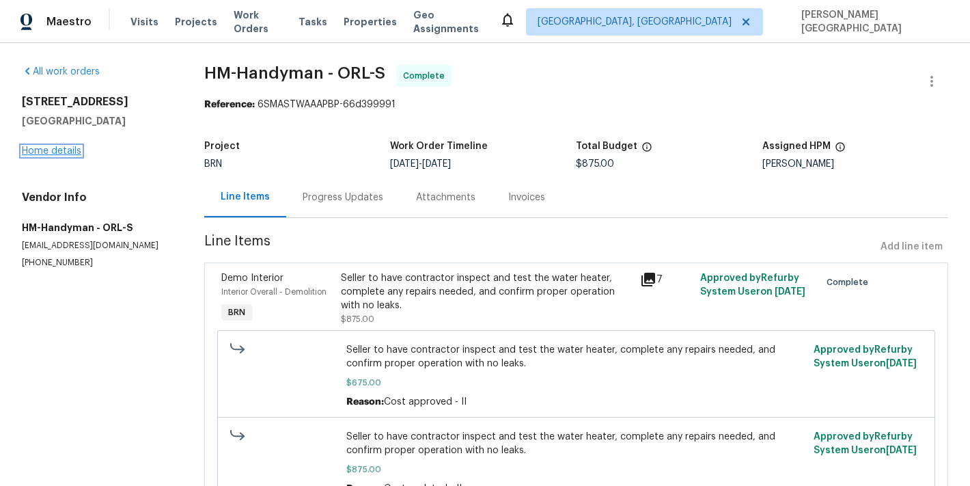
click at [55, 153] on link "Home details" at bounding box center [51, 151] width 59 height 10
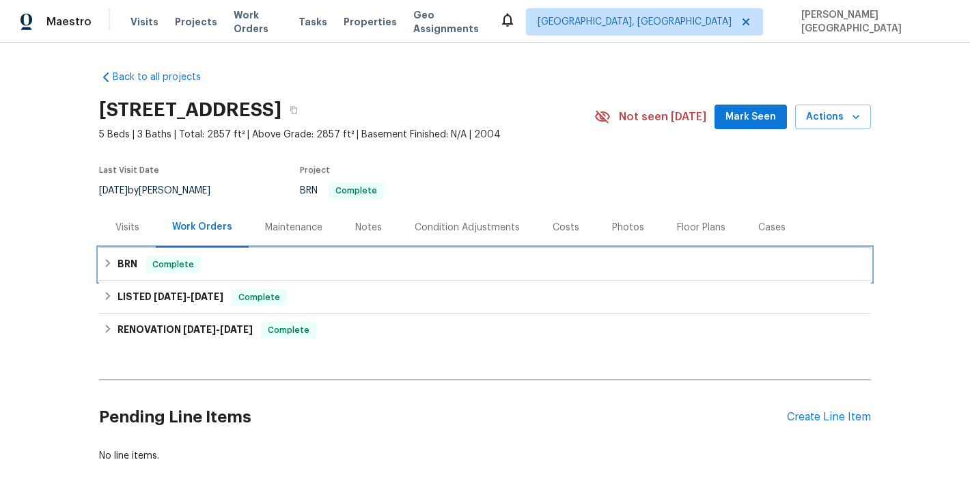
click at [115, 255] on div "BRN Complete" at bounding box center [485, 264] width 772 height 33
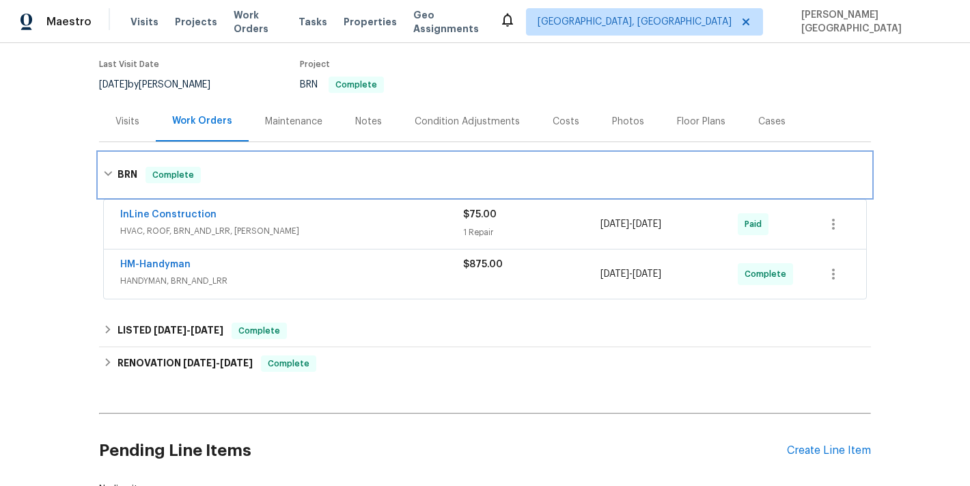
scroll to position [115, 0]
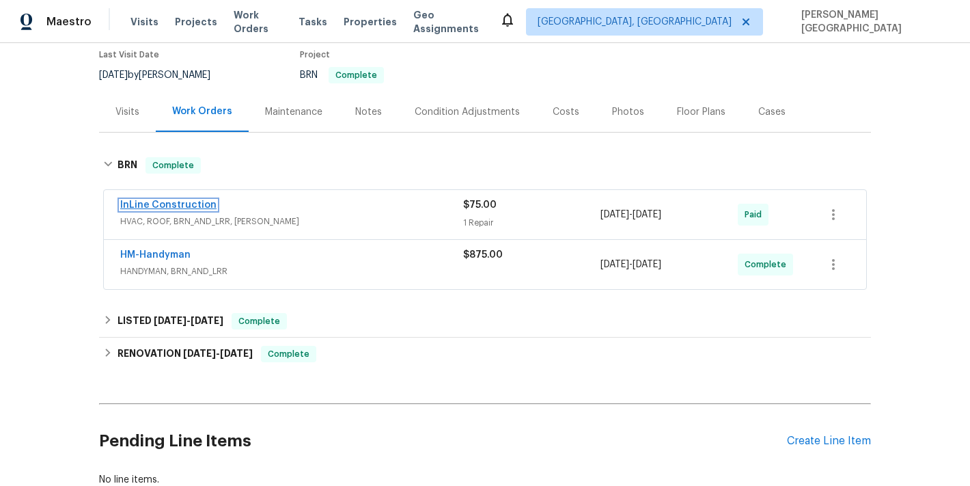
click at [186, 207] on link "InLine Construction" at bounding box center [168, 205] width 96 height 10
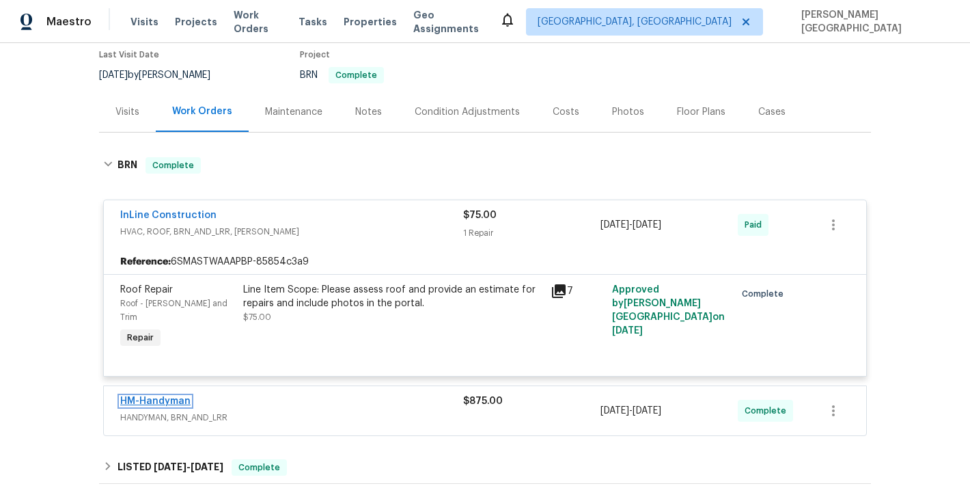
click at [169, 396] on link "HM-Handyman" at bounding box center [155, 401] width 70 height 10
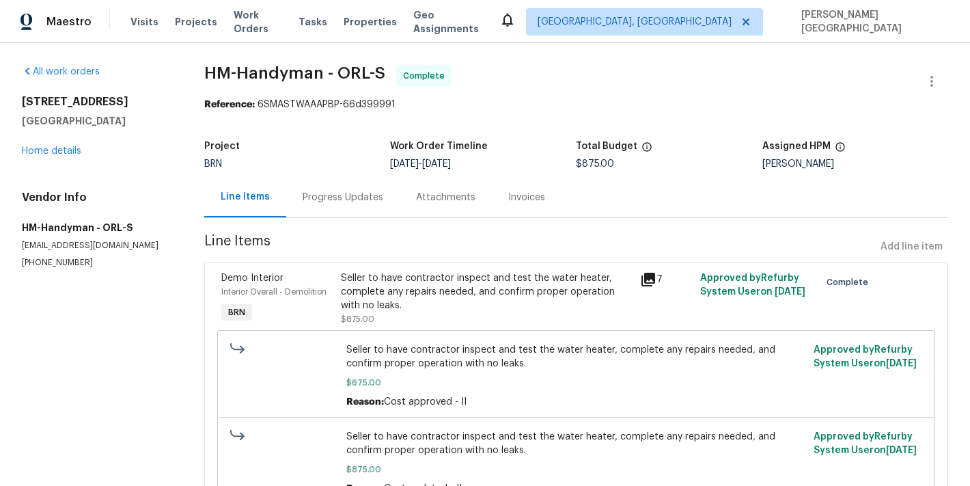
click at [525, 206] on div "Invoices" at bounding box center [527, 197] width 70 height 40
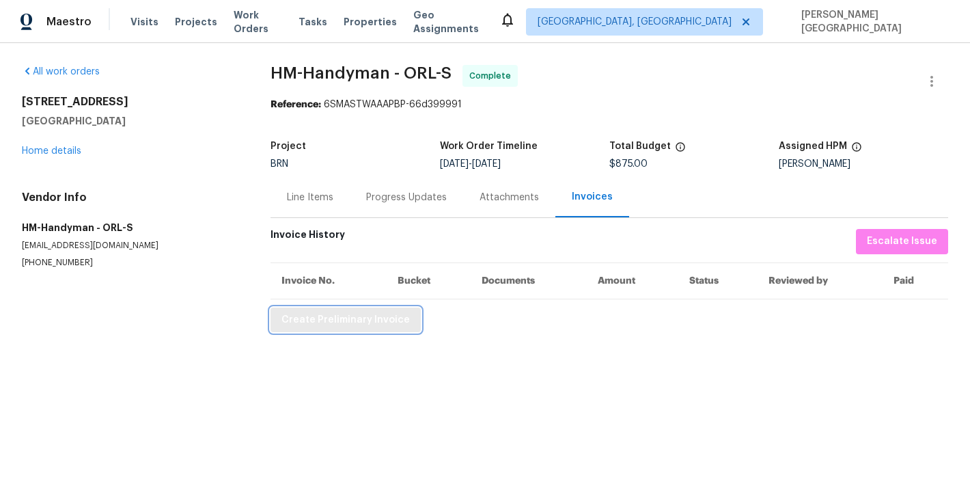
click at [344, 320] on span "Create Preliminary Invoice" at bounding box center [346, 320] width 128 height 17
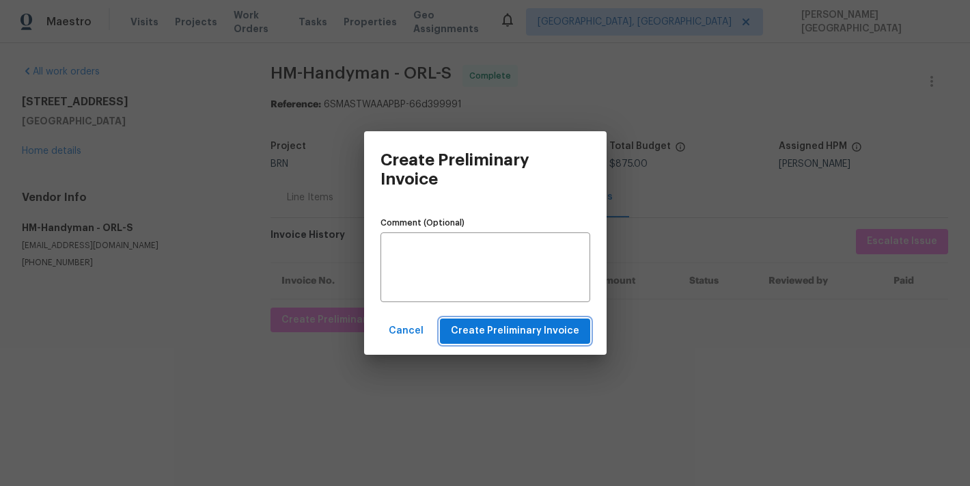
click at [507, 335] on span "Create Preliminary Invoice" at bounding box center [515, 330] width 128 height 17
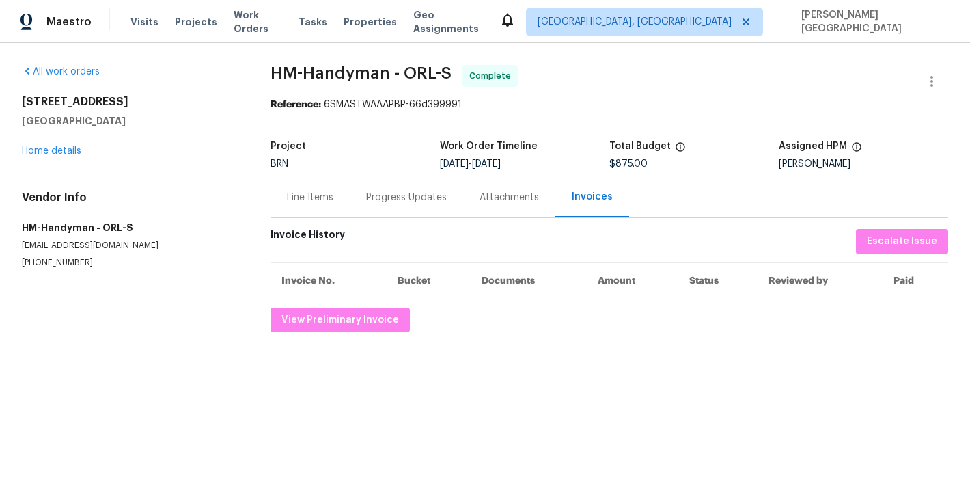
click at [280, 79] on span "HM-Handyman - ORL-S" at bounding box center [361, 73] width 181 height 16
click at [356, 72] on span "HM-Handyman - ORL-S" at bounding box center [361, 73] width 181 height 16
copy span "HM-Handyman"
click at [296, 210] on div "Line Items" at bounding box center [310, 197] width 79 height 40
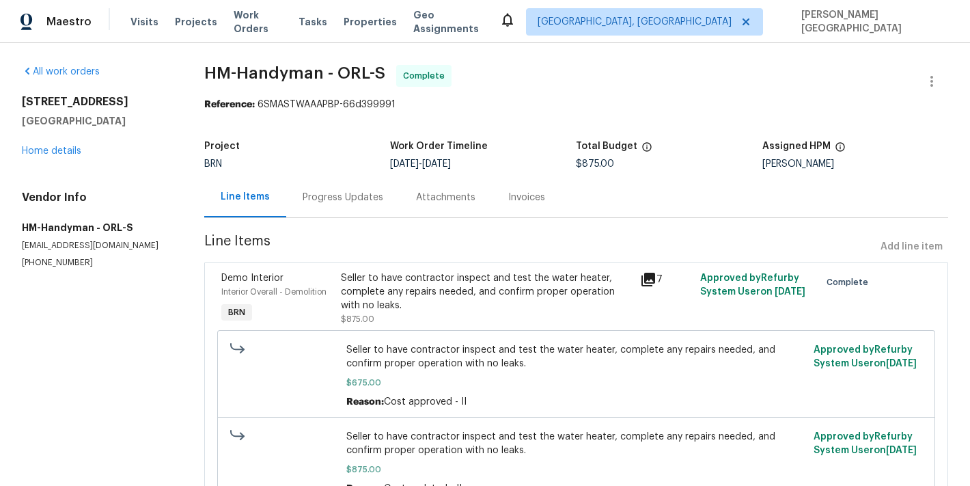
scroll to position [74, 0]
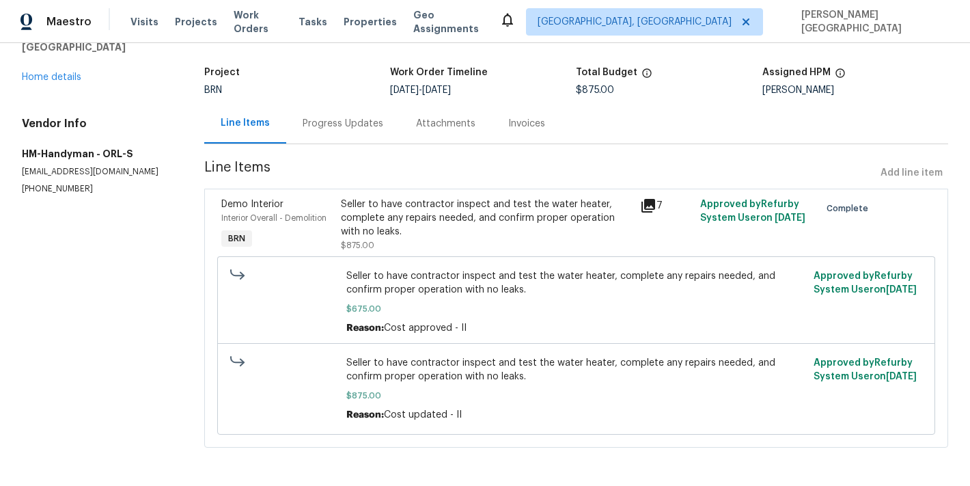
click at [371, 272] on span "Seller to have contractor inspect and test the water heater, complete any repai…" at bounding box center [575, 282] width 459 height 27
click at [368, 223] on div "Seller to have contractor inspect and test the water heater, complete any repai…" at bounding box center [486, 217] width 291 height 41
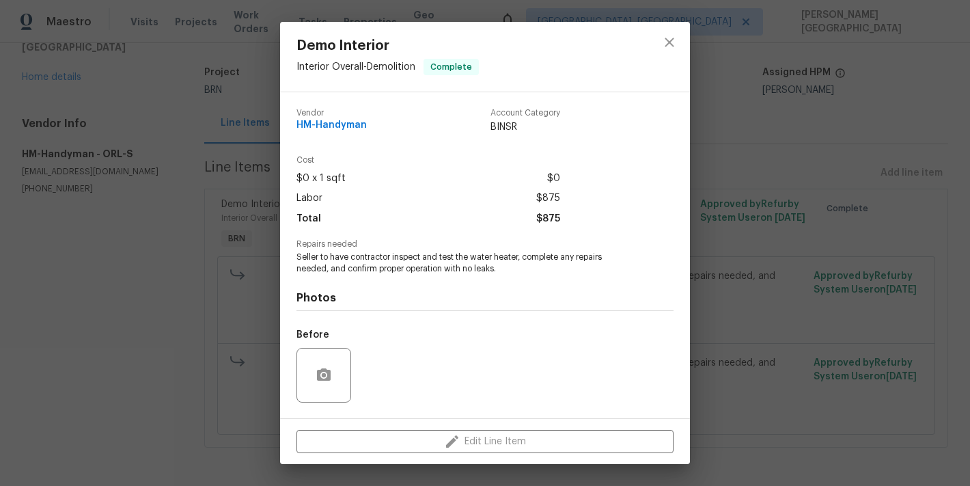
click at [396, 261] on span "Seller to have contractor inspect and test the water heater, complete any repai…" at bounding box center [467, 262] width 340 height 23
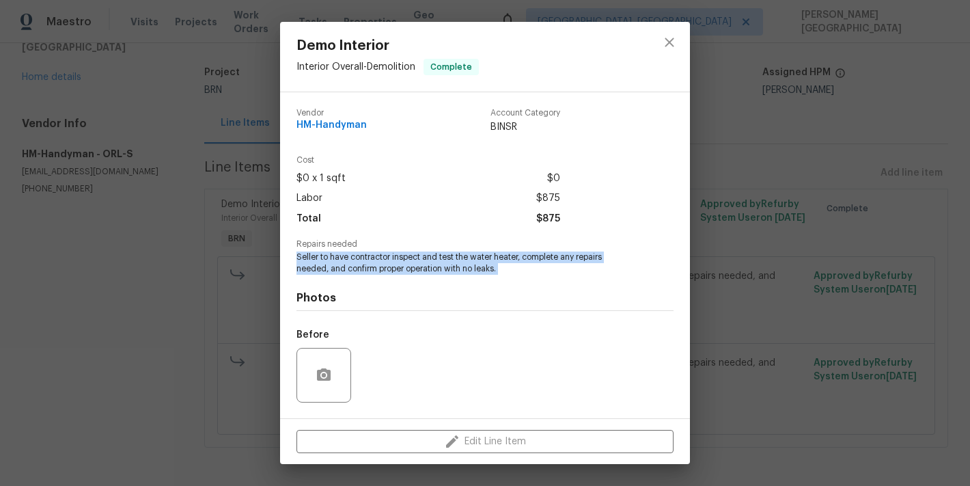
click at [396, 261] on span "Seller to have contractor inspect and test the water heater, complete any repai…" at bounding box center [467, 262] width 340 height 23
copy span "Seller to have contractor inspect and test the water heater, complete any repai…"
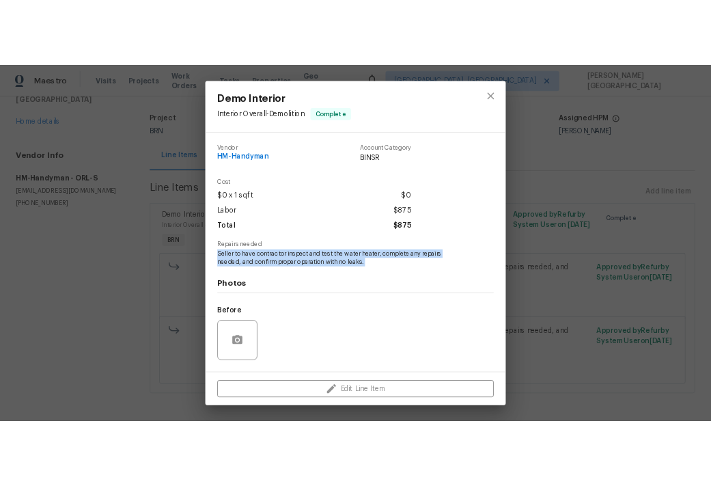
scroll to position [87, 0]
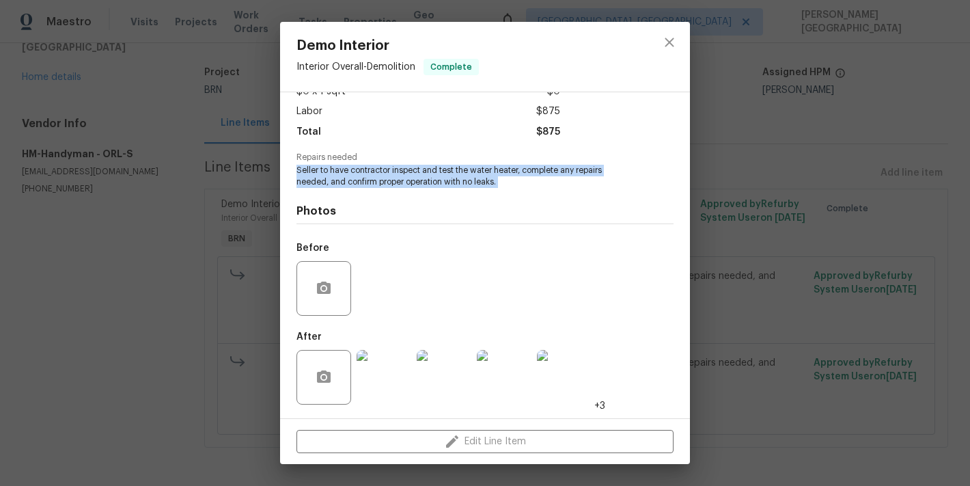
click at [448, 381] on img at bounding box center [444, 377] width 55 height 55
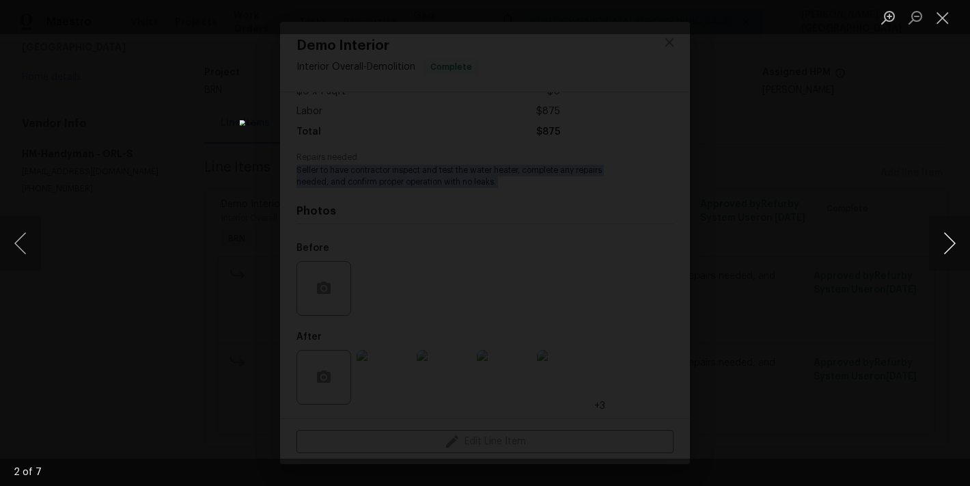
click at [948, 236] on button "Next image" at bounding box center [949, 243] width 41 height 55
click at [939, 244] on button "Next image" at bounding box center [949, 243] width 41 height 55
click at [939, 245] on button "Next image" at bounding box center [949, 243] width 41 height 55
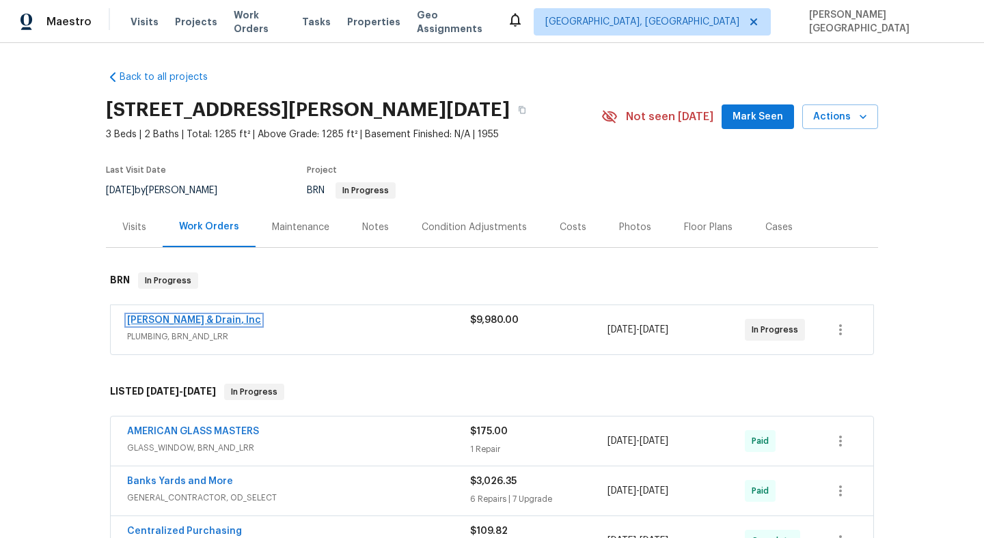
click at [176, 320] on link "Owen Plumbing & Drain, Inc" at bounding box center [194, 321] width 134 height 10
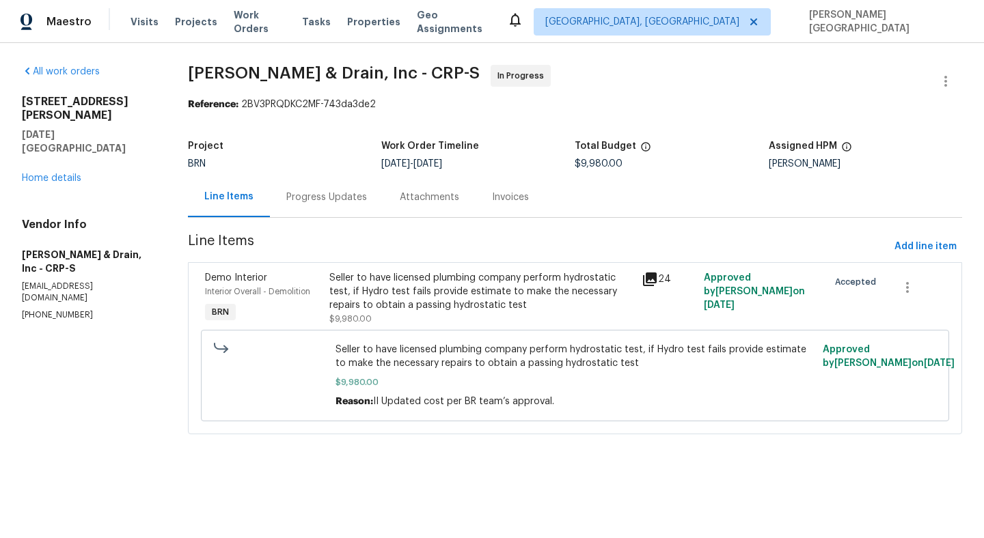
click at [325, 193] on div "Progress Updates" at bounding box center [326, 198] width 81 height 14
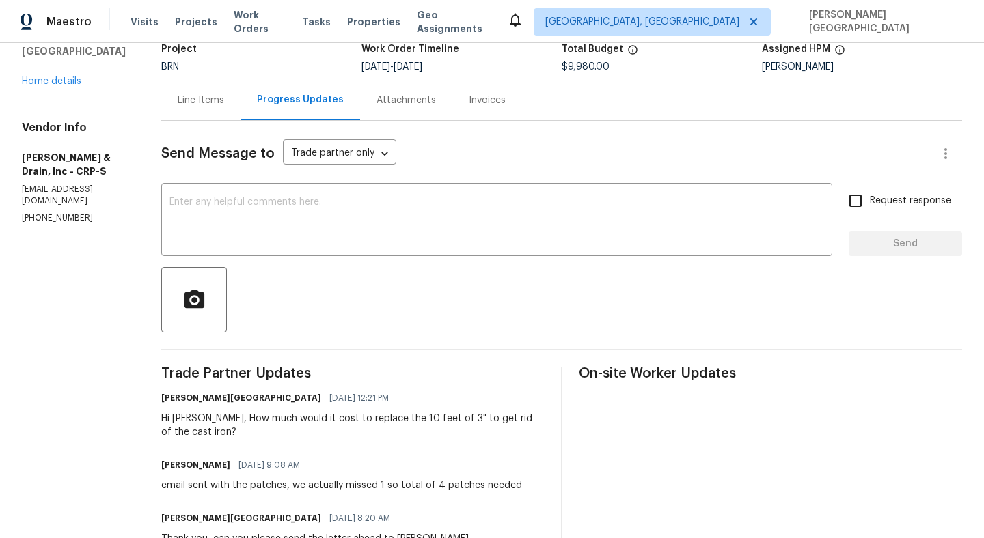
scroll to position [83, 0]
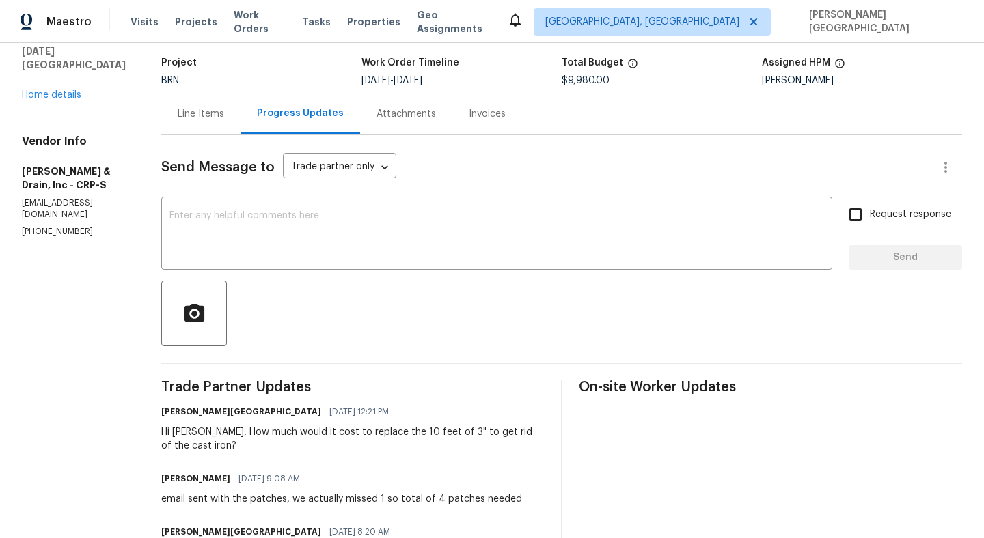
click at [37, 226] on p "(361) 854-0881" at bounding box center [75, 232] width 107 height 12
copy p "(361) 854-0881"
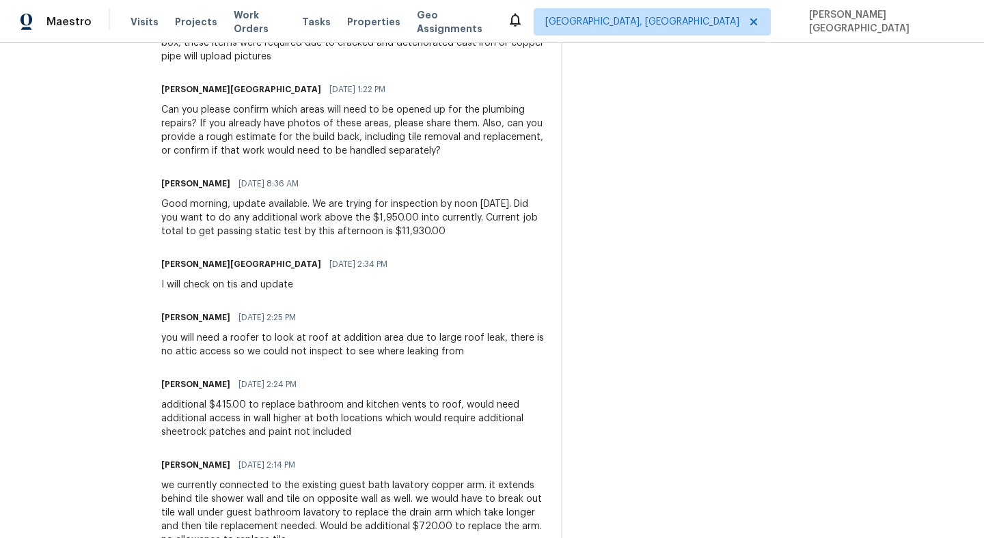
scroll to position [1344, 0]
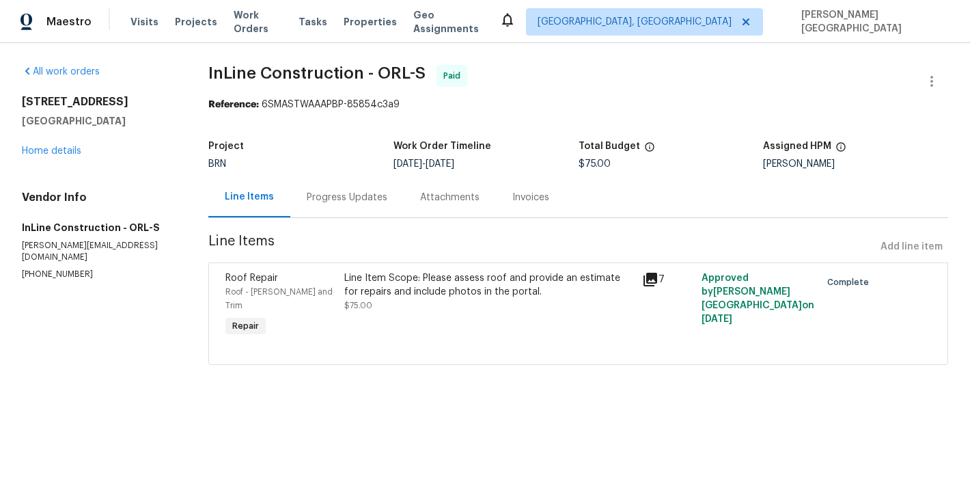
click at [534, 198] on div "Invoices" at bounding box center [530, 198] width 37 height 14
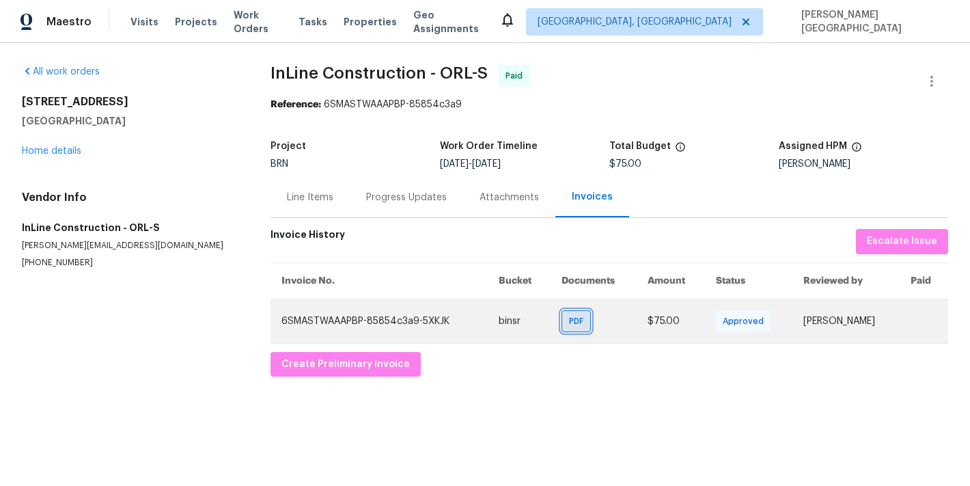
click at [569, 321] on span "PDF" at bounding box center [579, 321] width 20 height 14
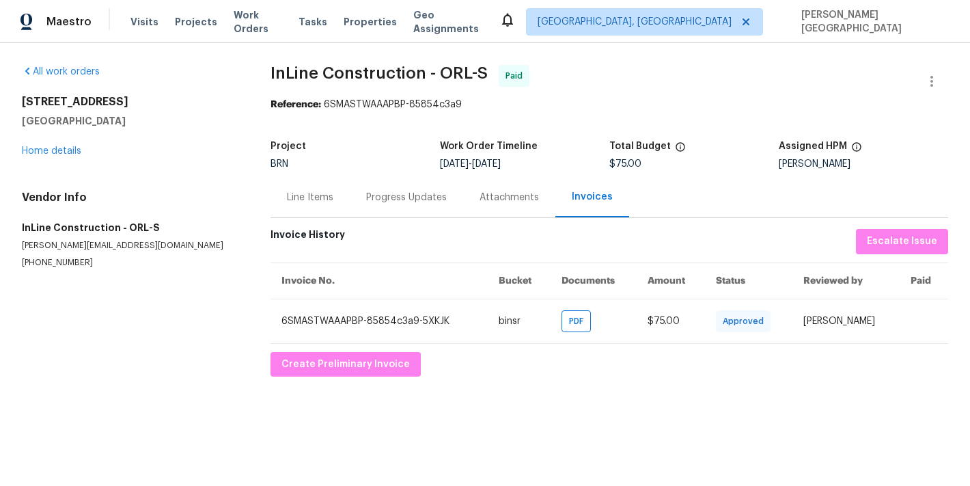
click at [288, 73] on span "InLine Construction - ORL-S" at bounding box center [379, 73] width 217 height 16
click at [396, 72] on span "InLine Construction - ORL-S" at bounding box center [379, 73] width 217 height 16
copy span "InLine Construction"
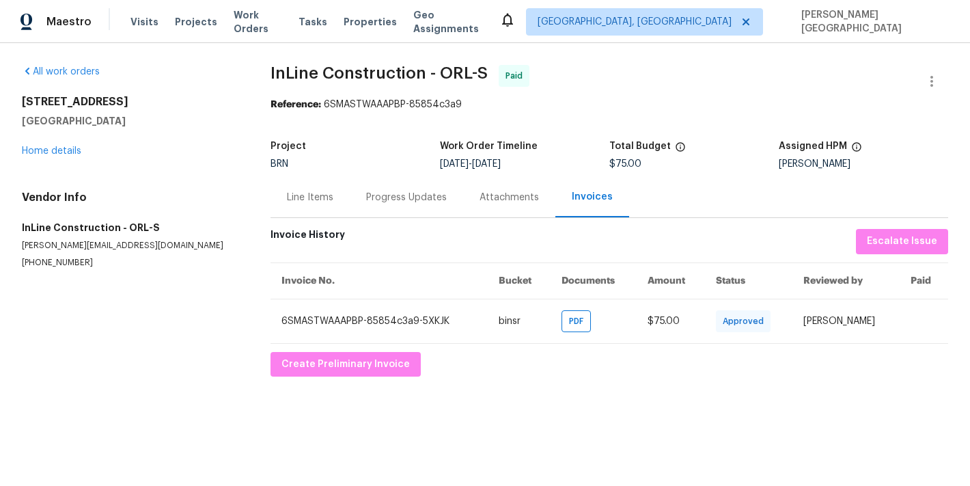
click at [324, 200] on div "Line Items" at bounding box center [310, 198] width 46 height 14
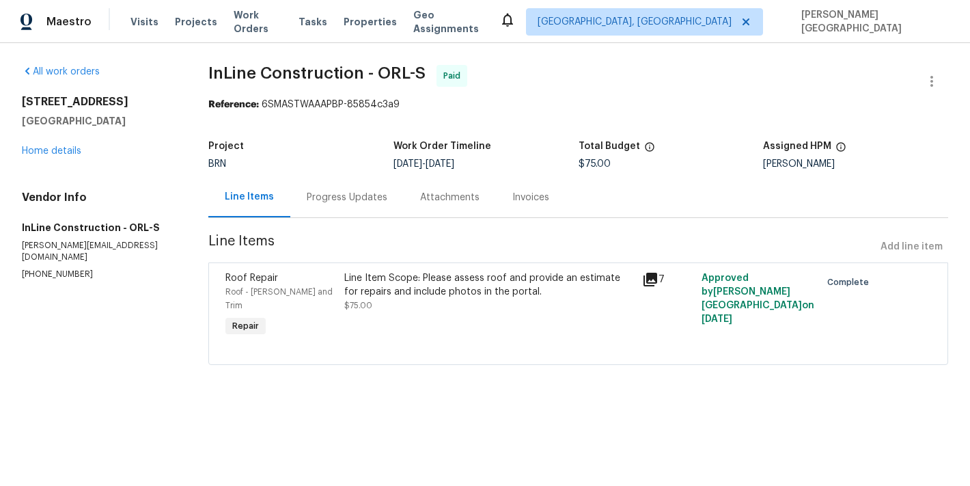
click at [409, 294] on div "Line Item Scope: Please assess roof and provide an estimate for repairs and inc…" at bounding box center [488, 284] width 289 height 27
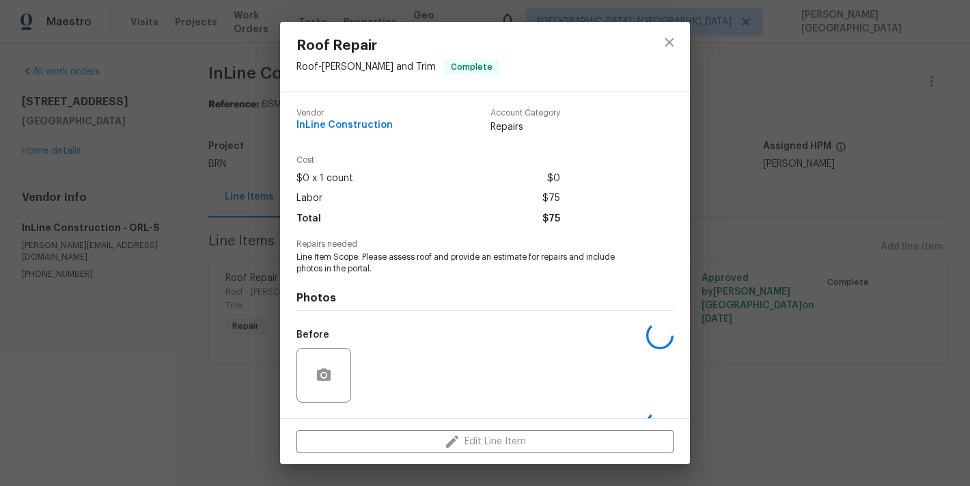
click at [371, 253] on span "Line Item Scope: Please assess roof and provide an estimate for repairs and inc…" at bounding box center [467, 262] width 340 height 23
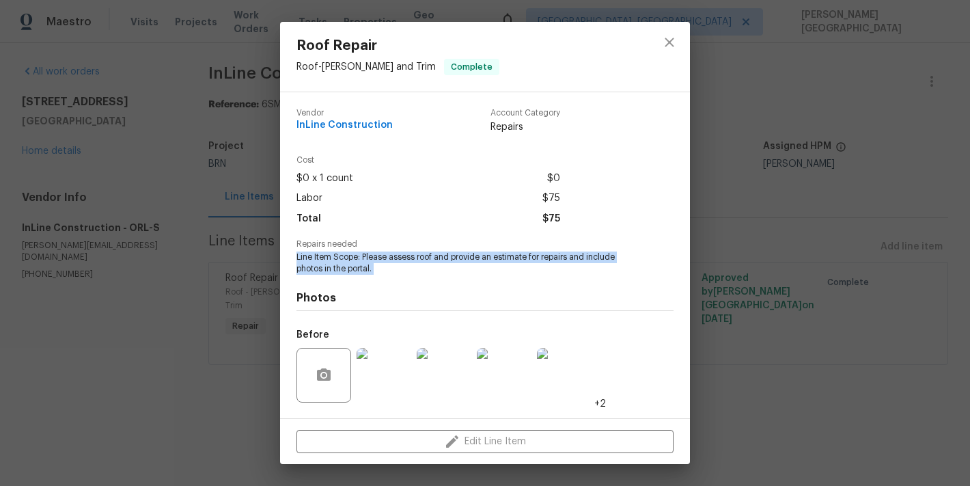
click at [371, 253] on span "Line Item Scope: Please assess roof and provide an estimate for repairs and inc…" at bounding box center [467, 262] width 340 height 23
copy span "Line Item Scope: Please assess roof and provide an estimate for repairs and inc…"
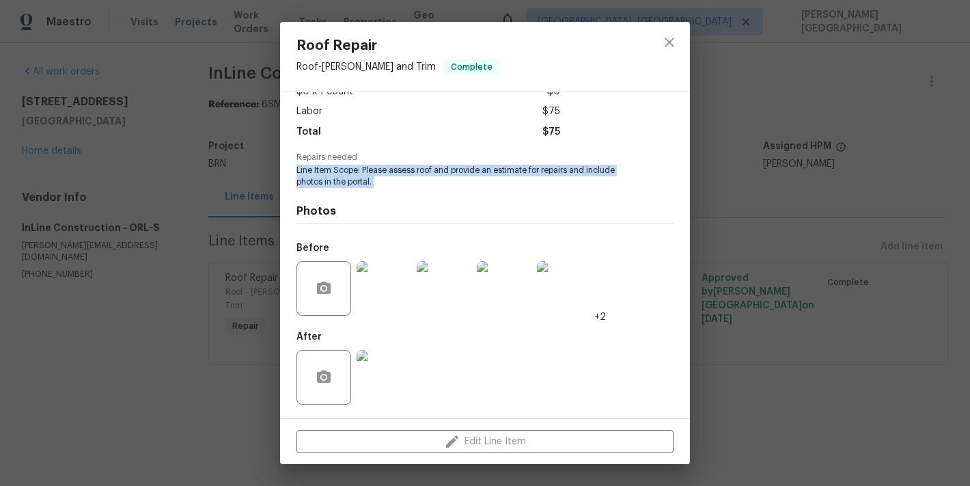
click at [397, 356] on img at bounding box center [384, 377] width 55 height 55
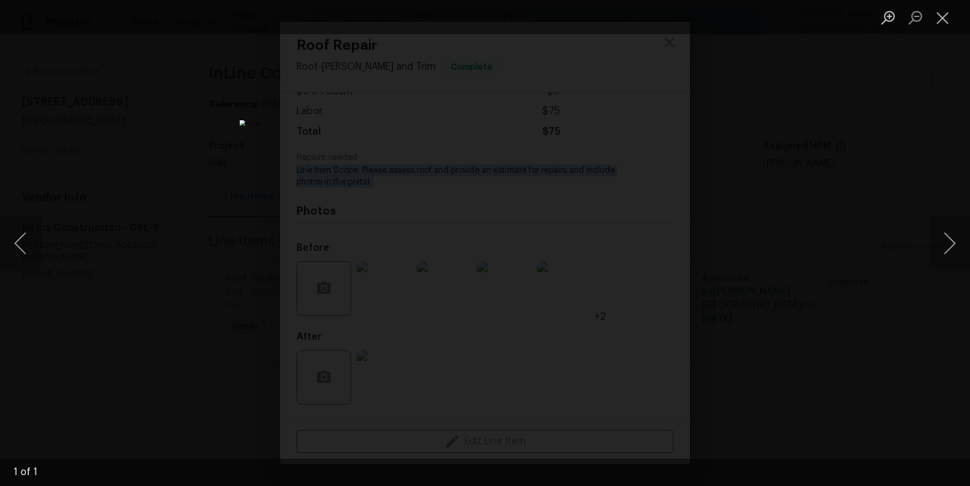
click at [858, 254] on div "Lightbox" at bounding box center [485, 243] width 970 height 486
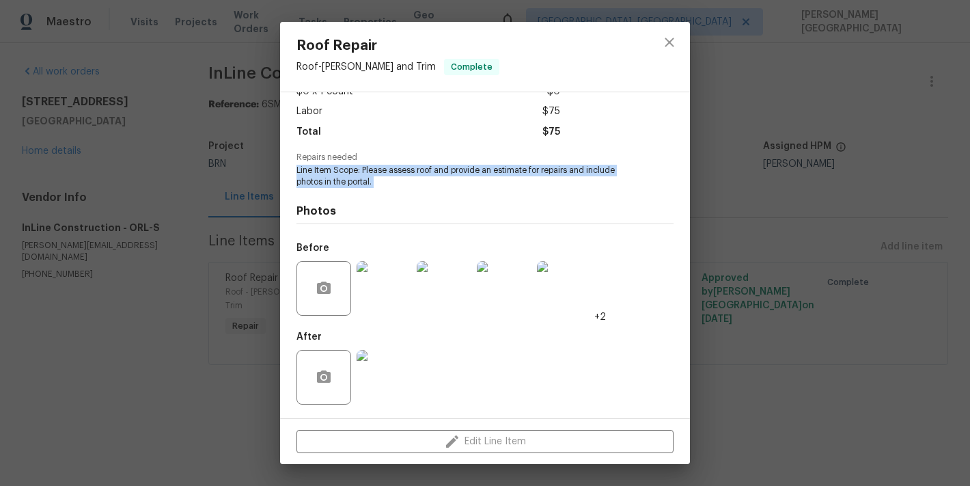
click at [435, 275] on img at bounding box center [444, 288] width 55 height 55
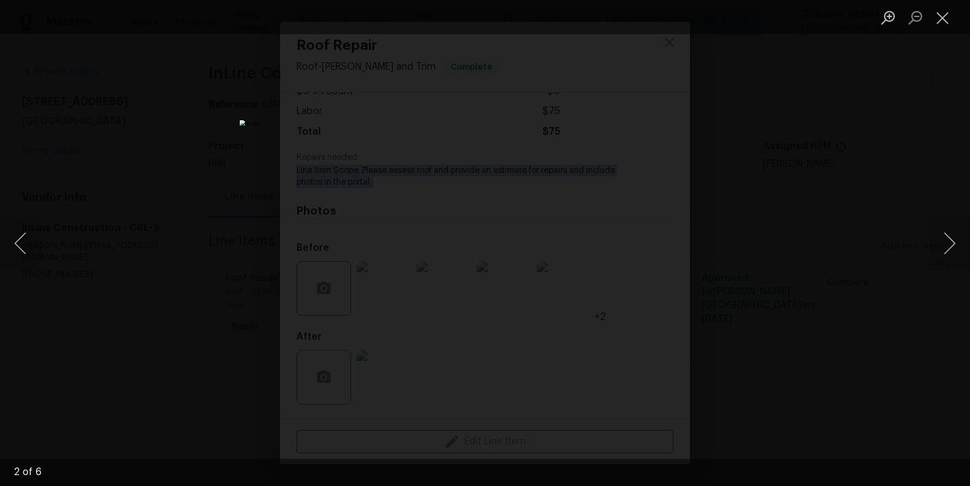
click at [788, 139] on div "Lightbox" at bounding box center [485, 243] width 970 height 486
click at [944, 243] on button "Next image" at bounding box center [949, 243] width 41 height 55
click at [956, 238] on button "Next image" at bounding box center [949, 243] width 41 height 55
click at [956, 251] on button "Next image" at bounding box center [949, 243] width 41 height 55
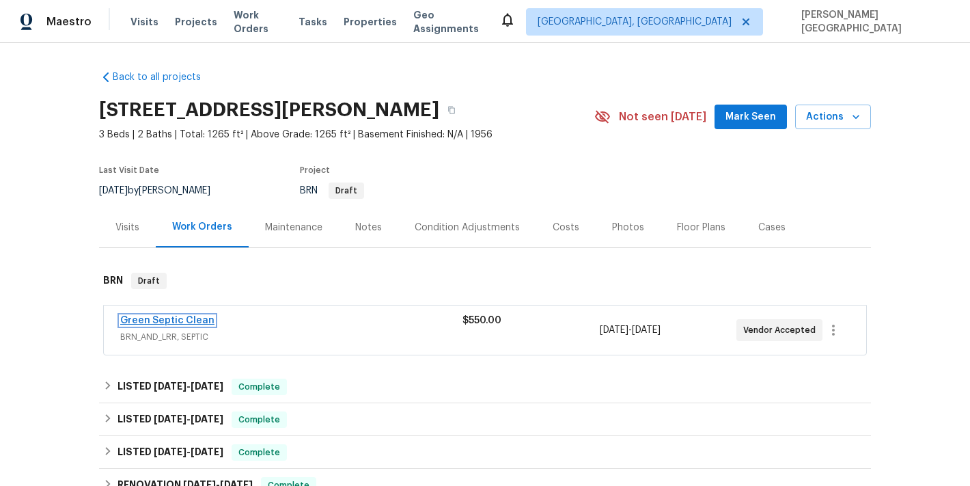
click at [180, 322] on link "Green Septic Clean" at bounding box center [167, 321] width 94 height 10
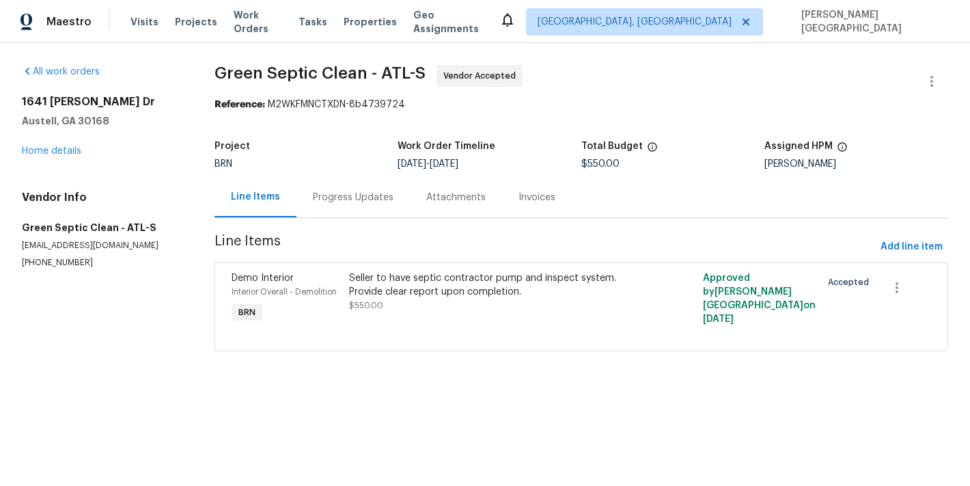
click at [53, 260] on p "[PHONE_NUMBER]" at bounding box center [102, 263] width 160 height 12
copy p "[PHONE_NUMBER]"
